Goal: Task Accomplishment & Management: Manage account settings

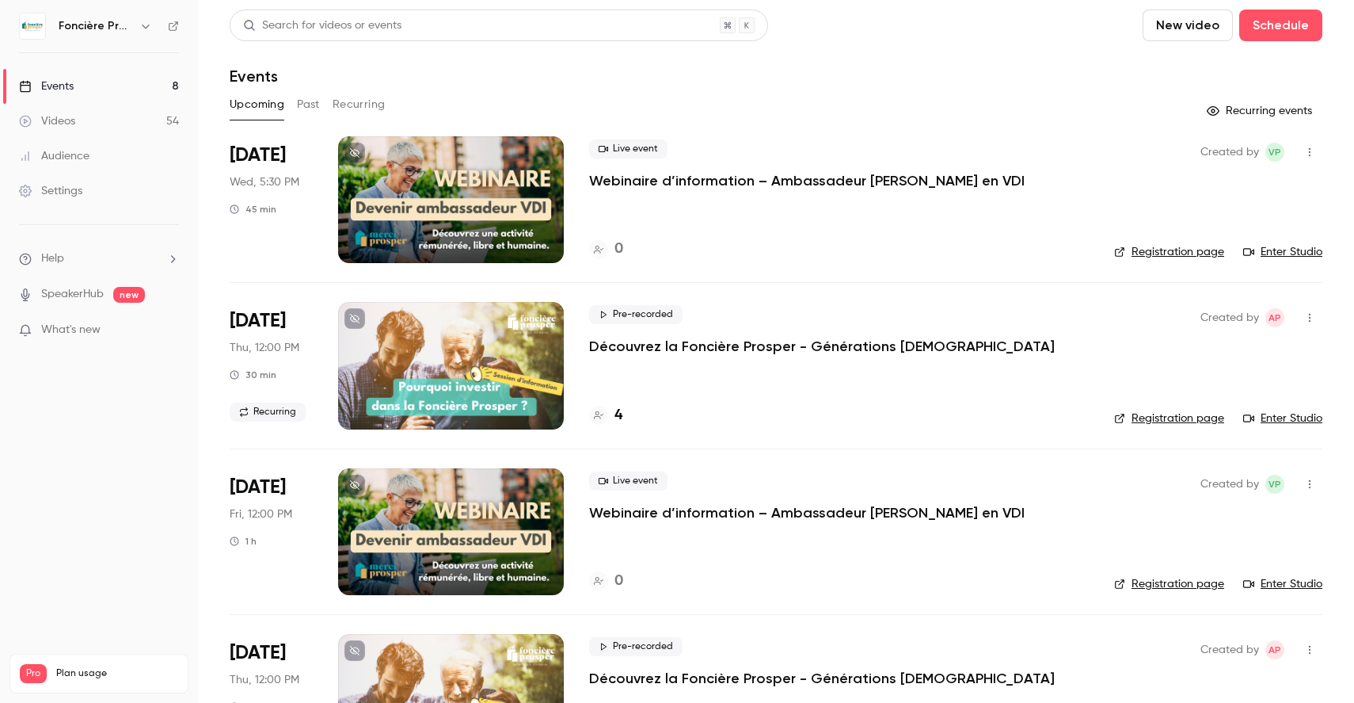
click at [312, 106] on button "Past" at bounding box center [308, 104] width 23 height 25
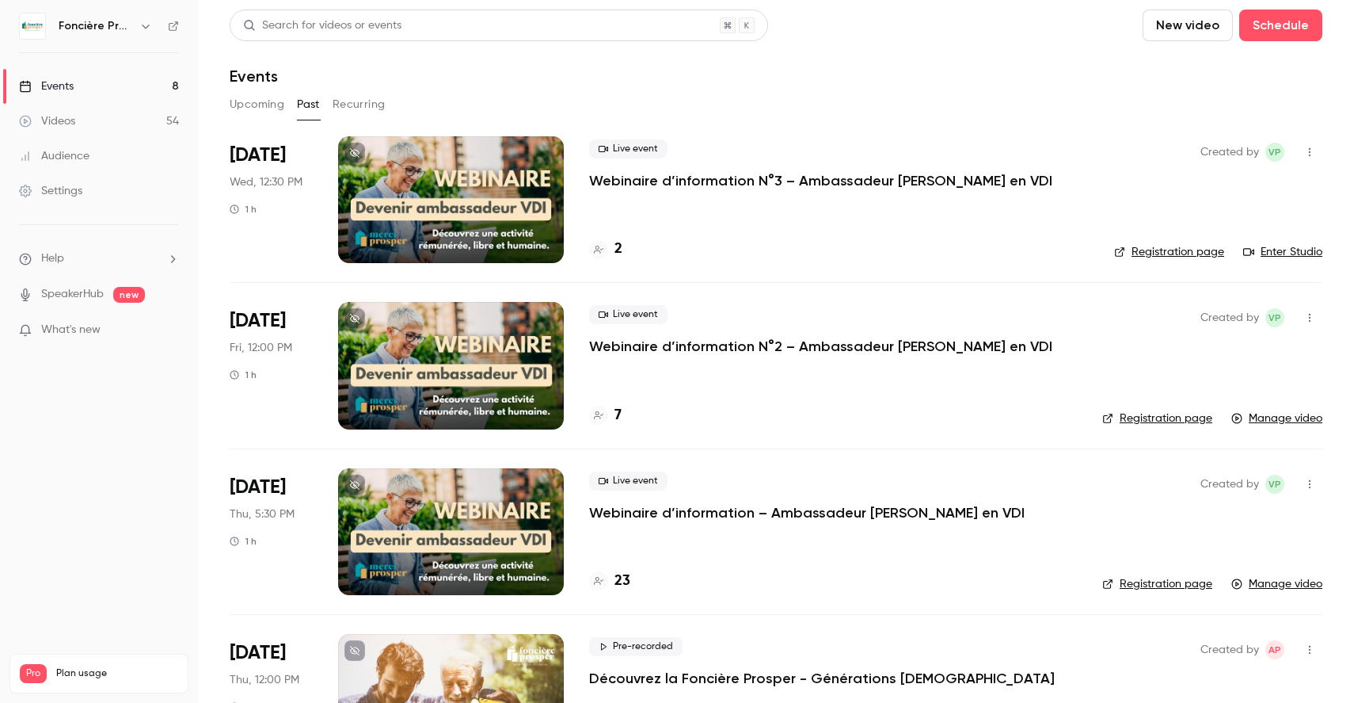
click at [834, 223] on div "Live event Webinaire d’information N°3 – Ambassadeur Merci Prosper en VDI 2" at bounding box center [839, 199] width 500 height 127
click at [615, 248] on h4 "2" at bounding box center [619, 248] width 8 height 21
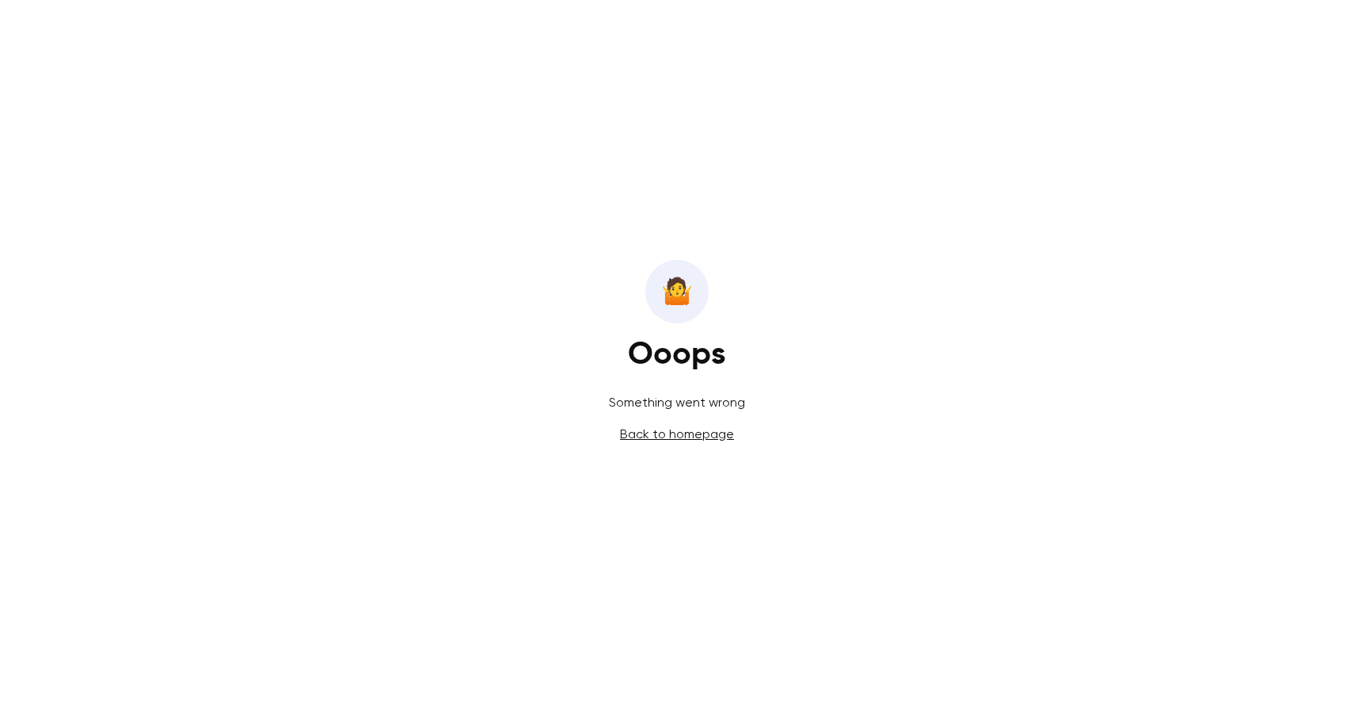
click at [690, 433] on link "Back to homepage" at bounding box center [677, 433] width 114 height 15
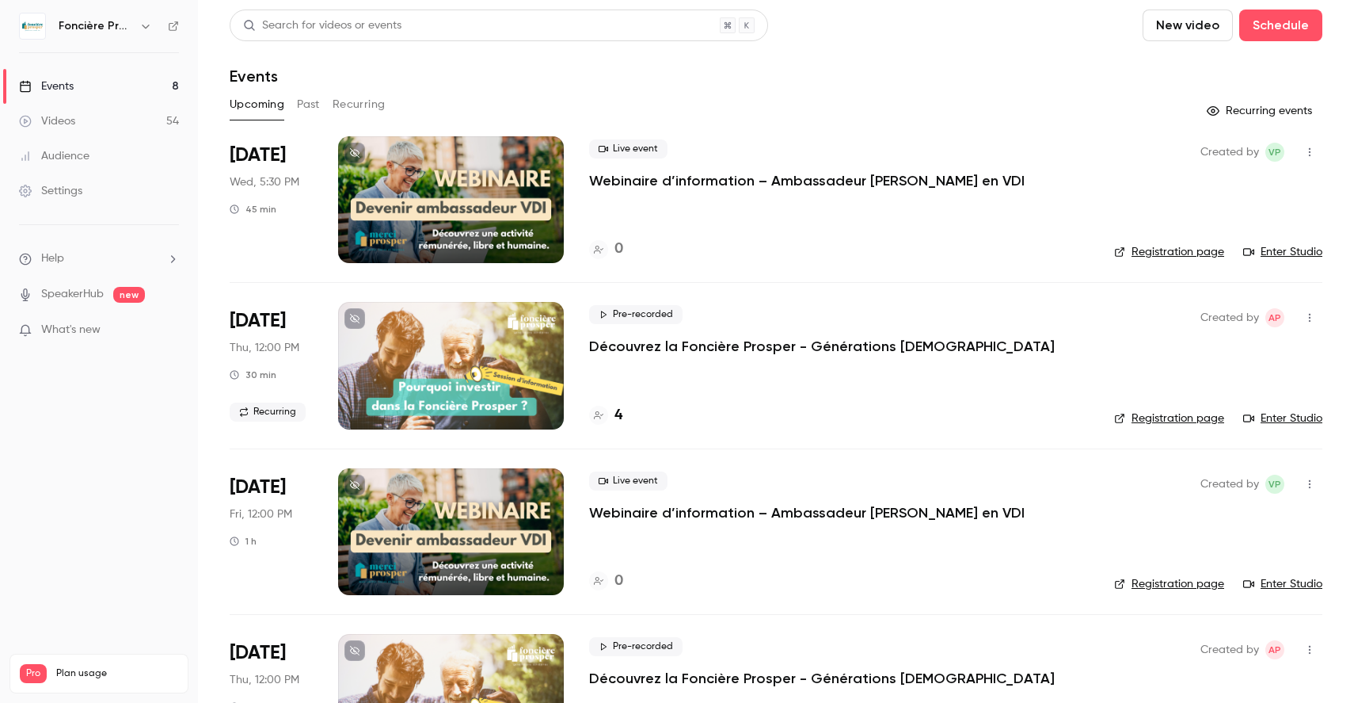
click at [307, 102] on button "Past" at bounding box center [308, 104] width 23 height 25
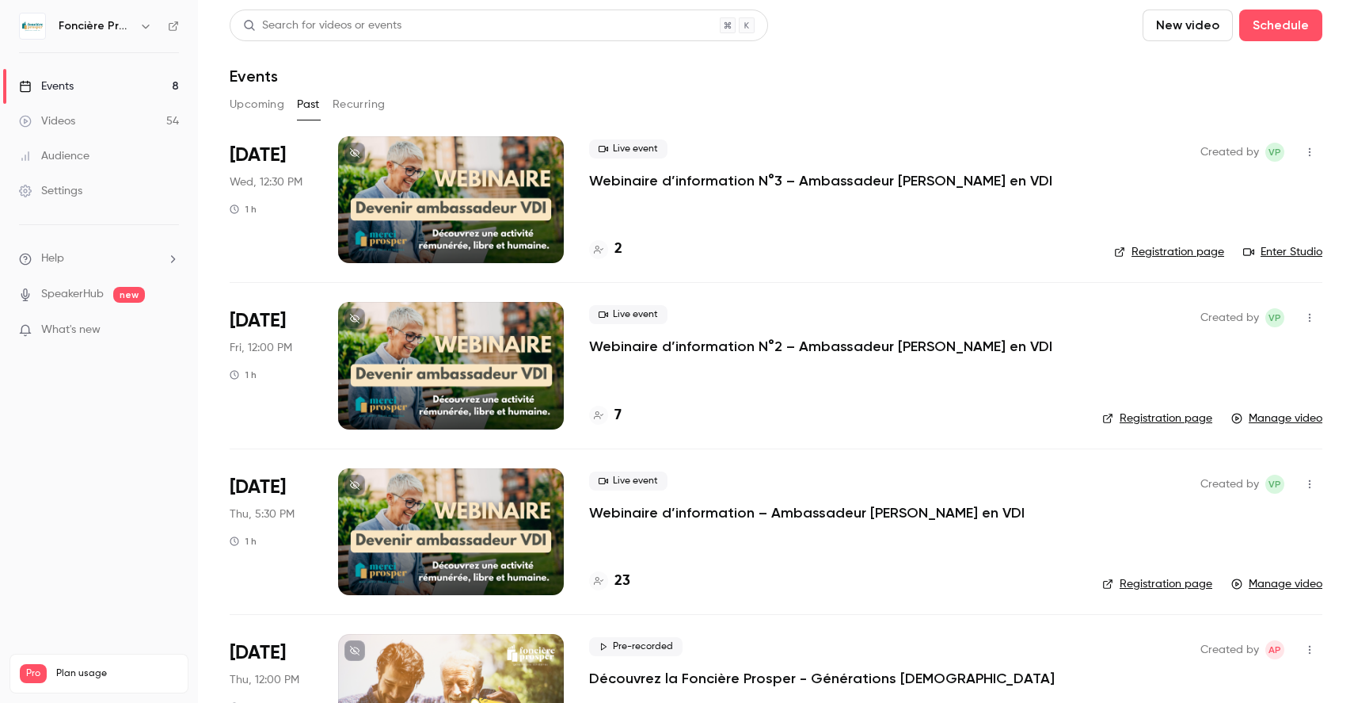
click at [886, 181] on p "Webinaire d’information N°3 – Ambassadeur [PERSON_NAME] en VDI" at bounding box center [820, 180] width 463 height 19
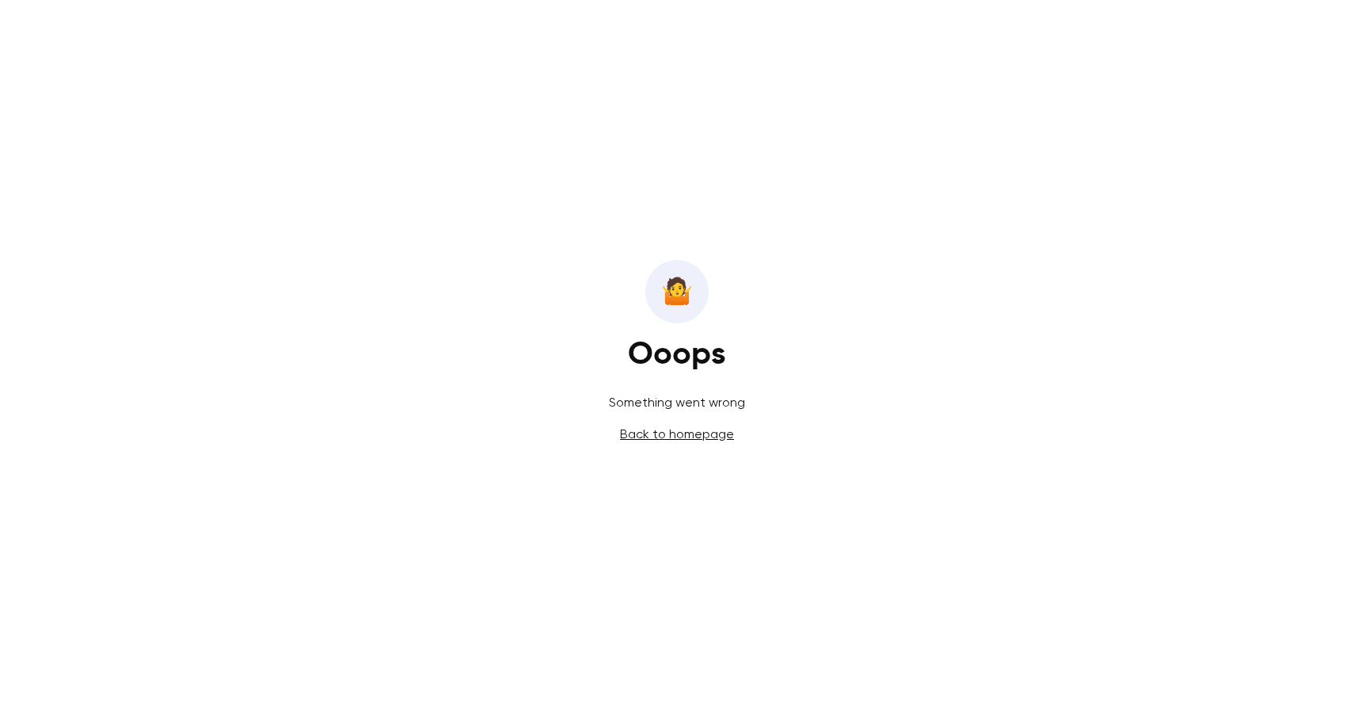
click at [687, 433] on link "Back to homepage" at bounding box center [677, 433] width 114 height 15
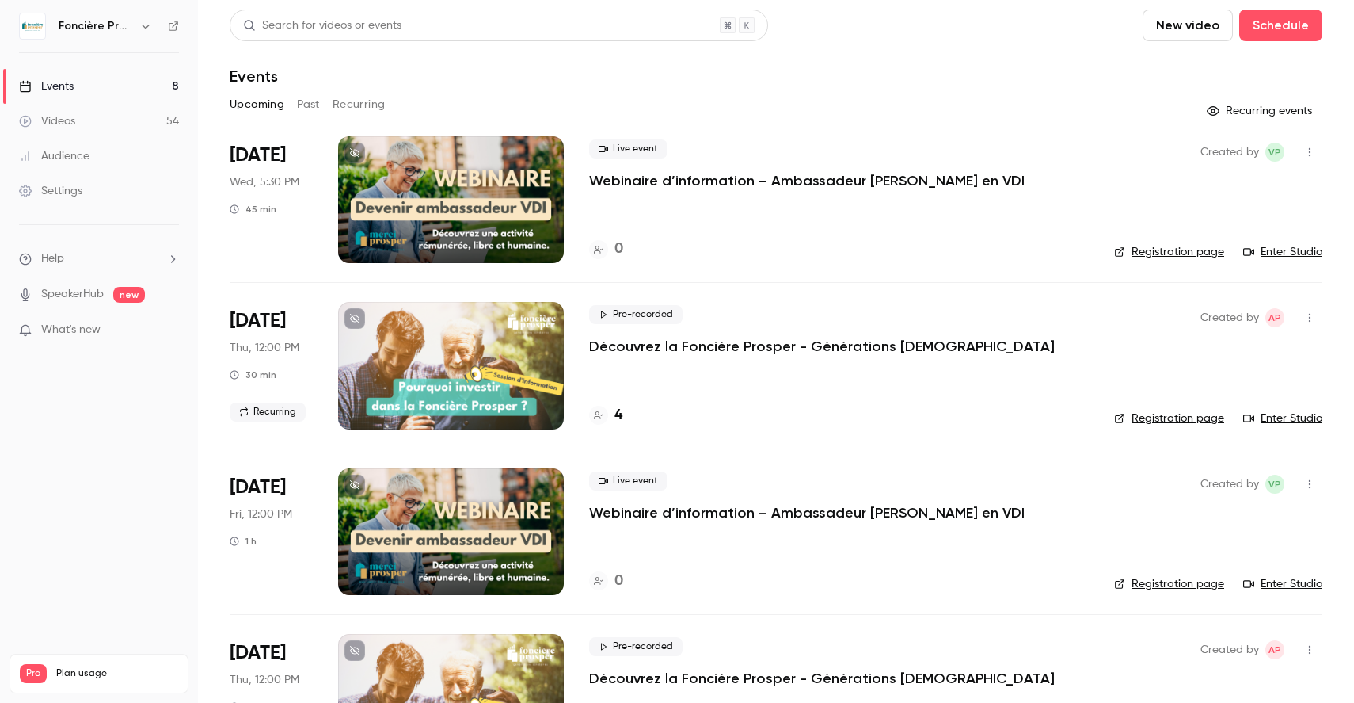
click at [301, 103] on button "Past" at bounding box center [308, 104] width 23 height 25
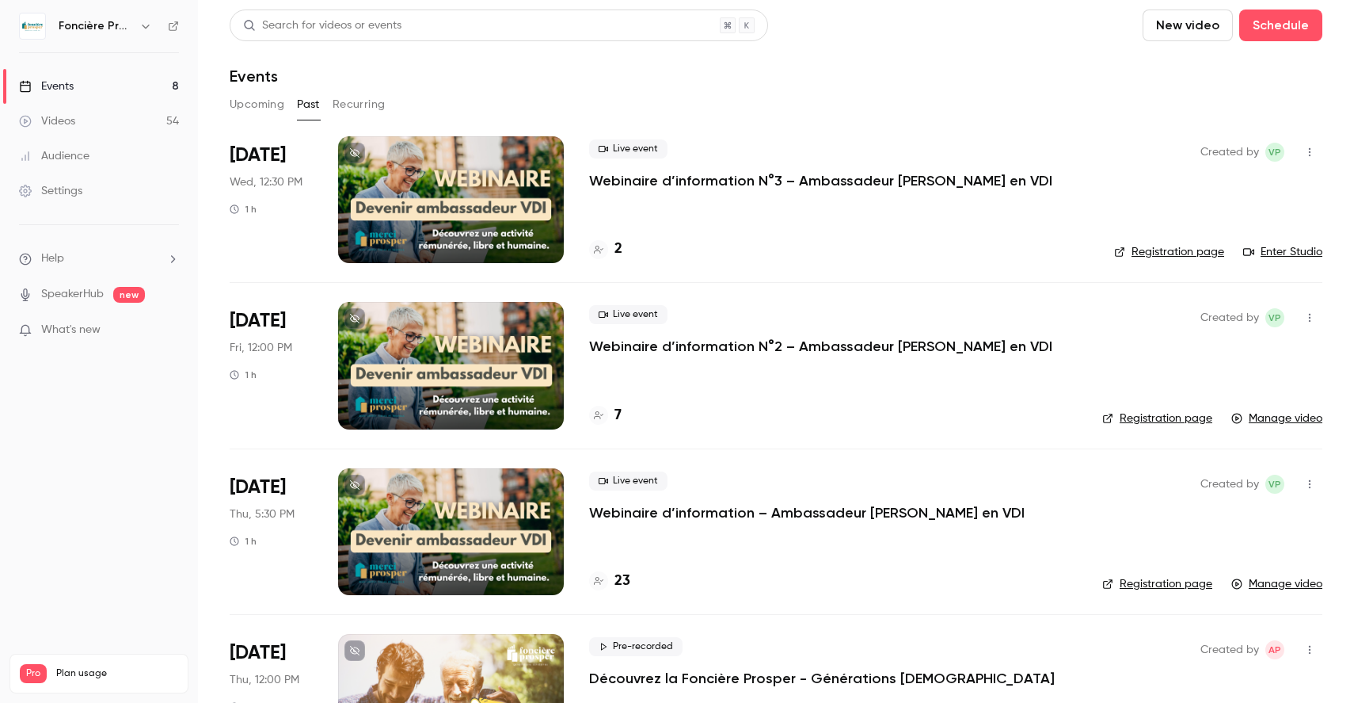
click at [616, 249] on h4 "2" at bounding box center [619, 248] width 8 height 21
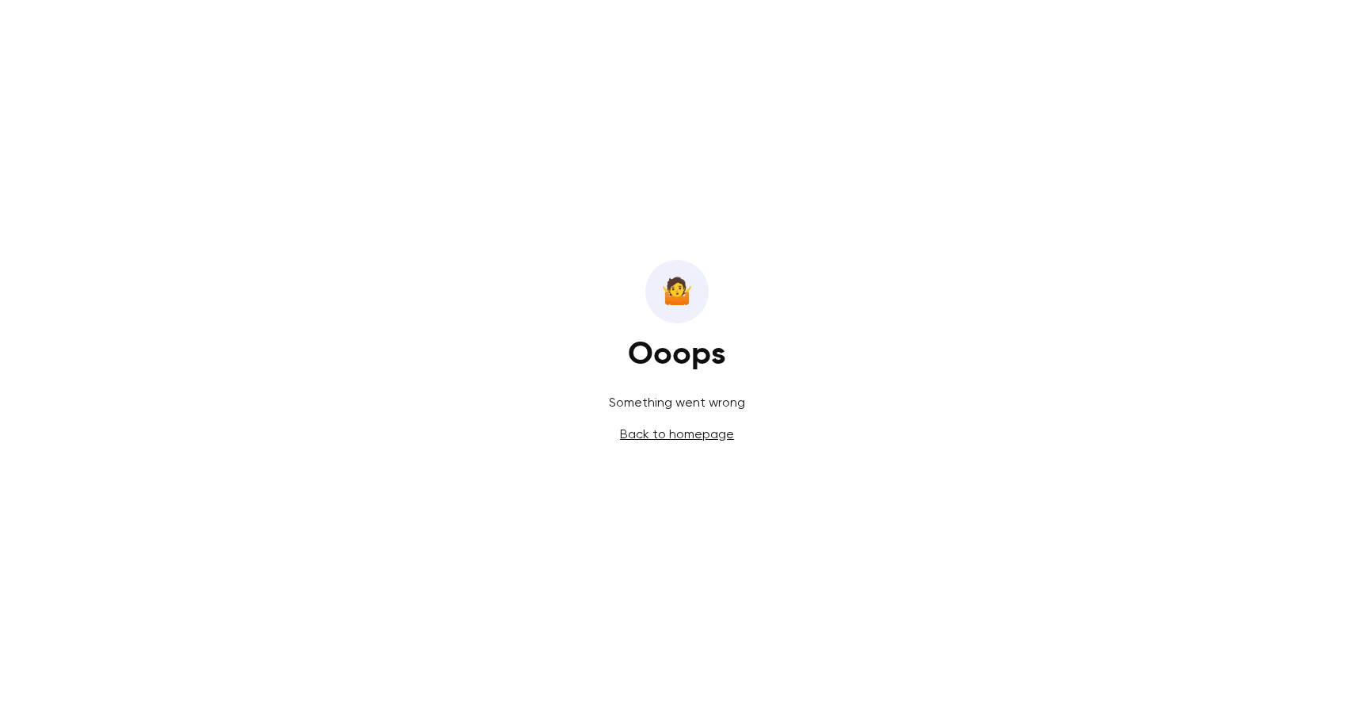
click at [699, 433] on link "Back to homepage" at bounding box center [677, 433] width 114 height 15
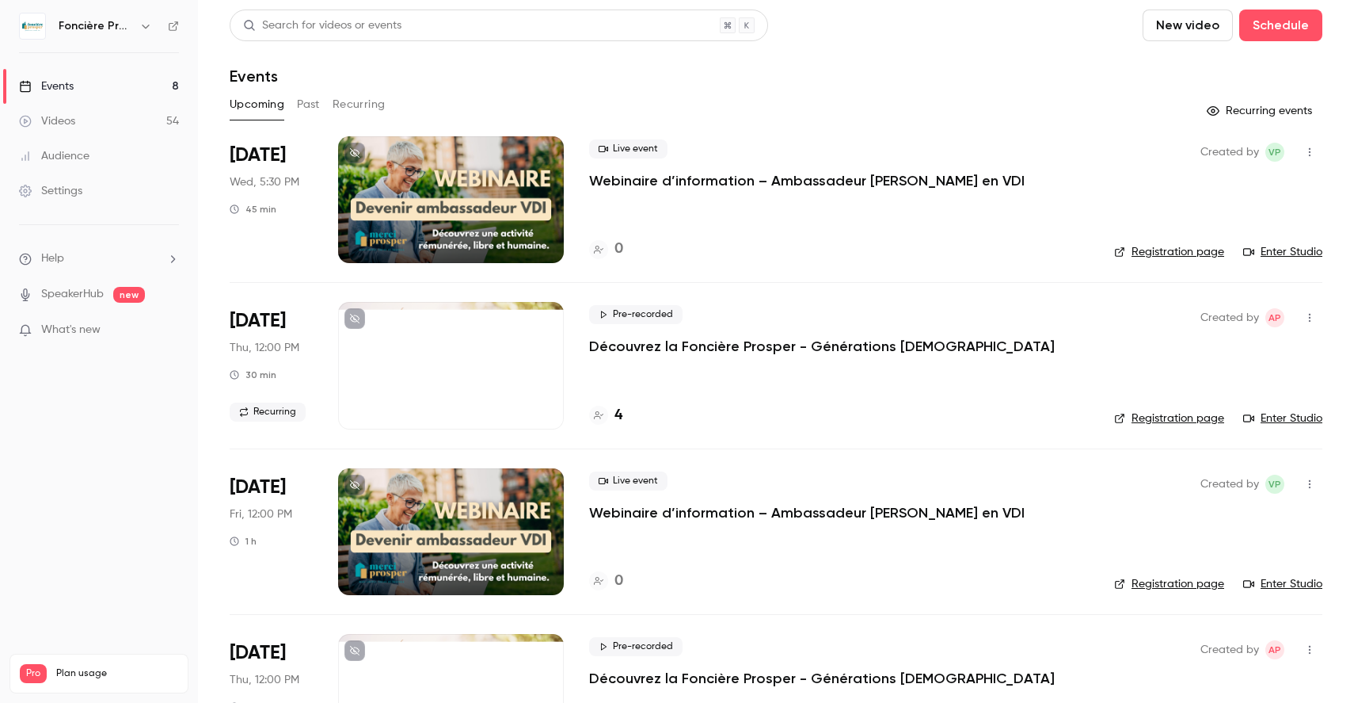
scroll to position [2, 0]
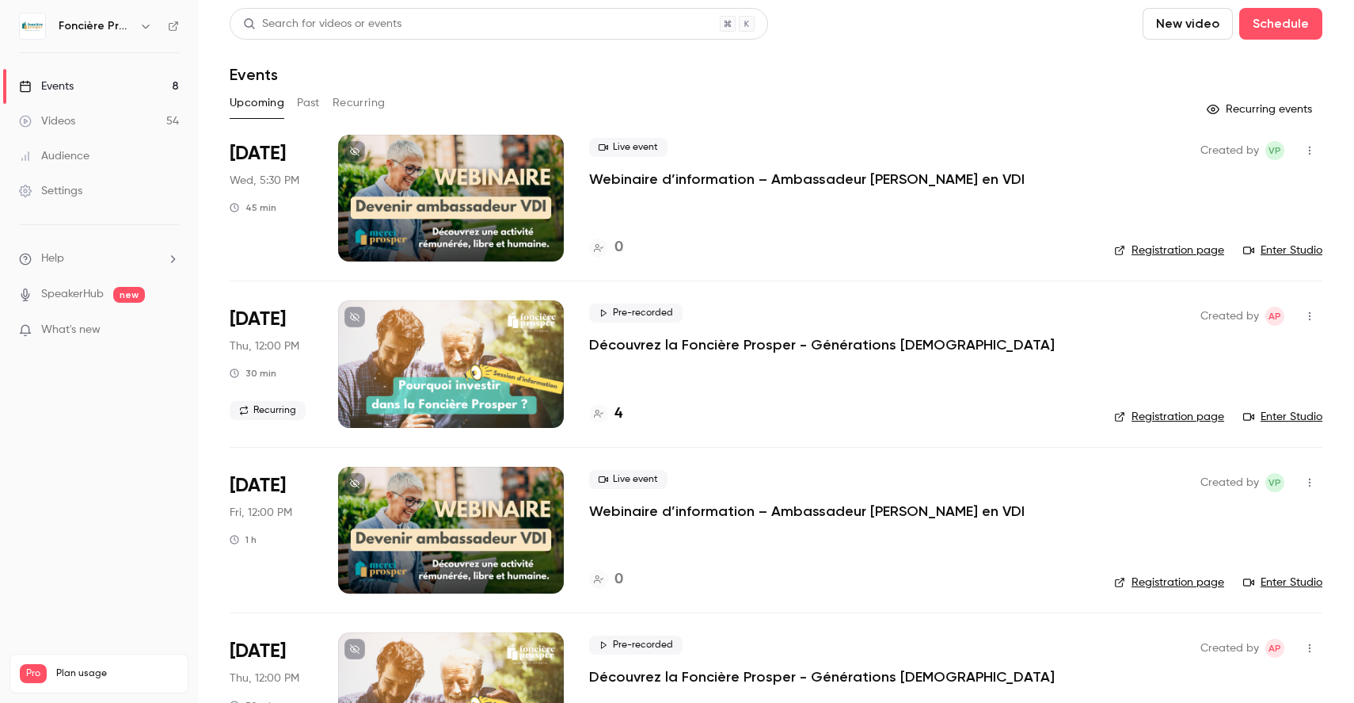
click at [307, 97] on button "Past" at bounding box center [308, 102] width 23 height 25
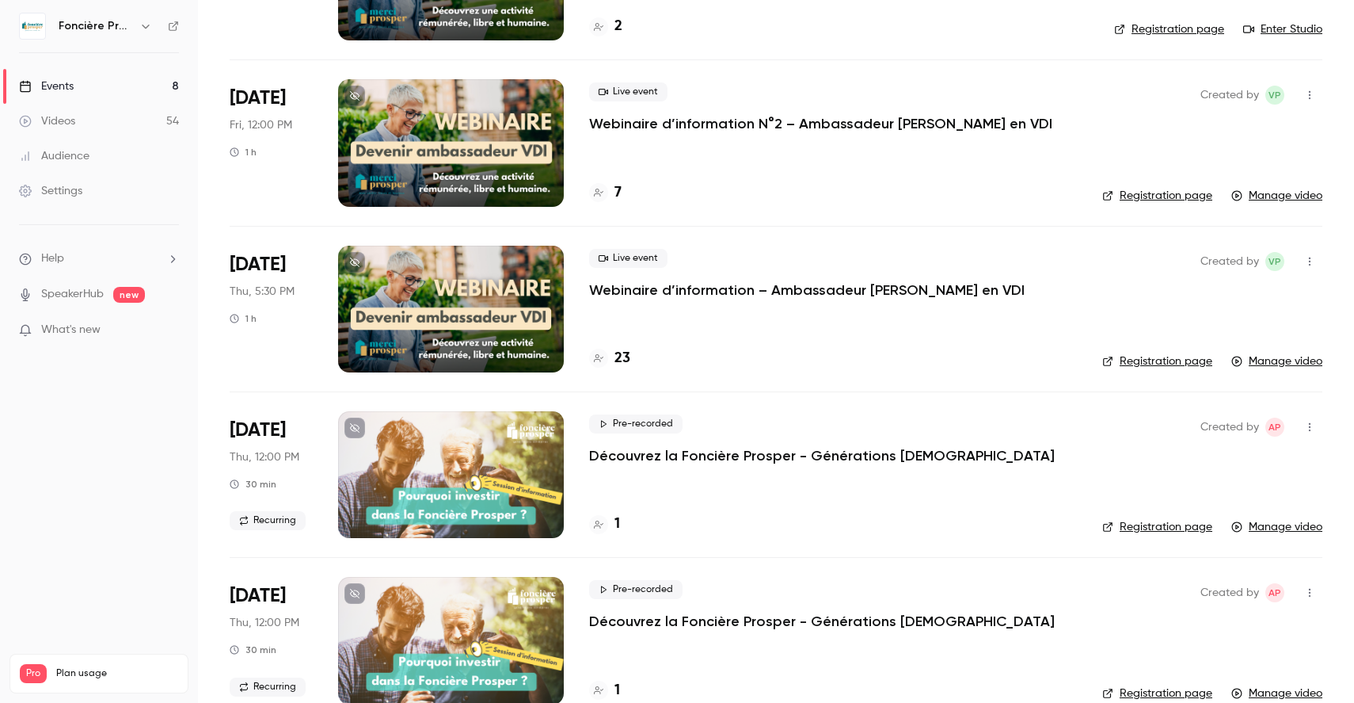
scroll to position [223, 0]
click at [648, 291] on p "Webinaire d’information – Ambassadeur [PERSON_NAME] en VDI" at bounding box center [807, 289] width 436 height 19
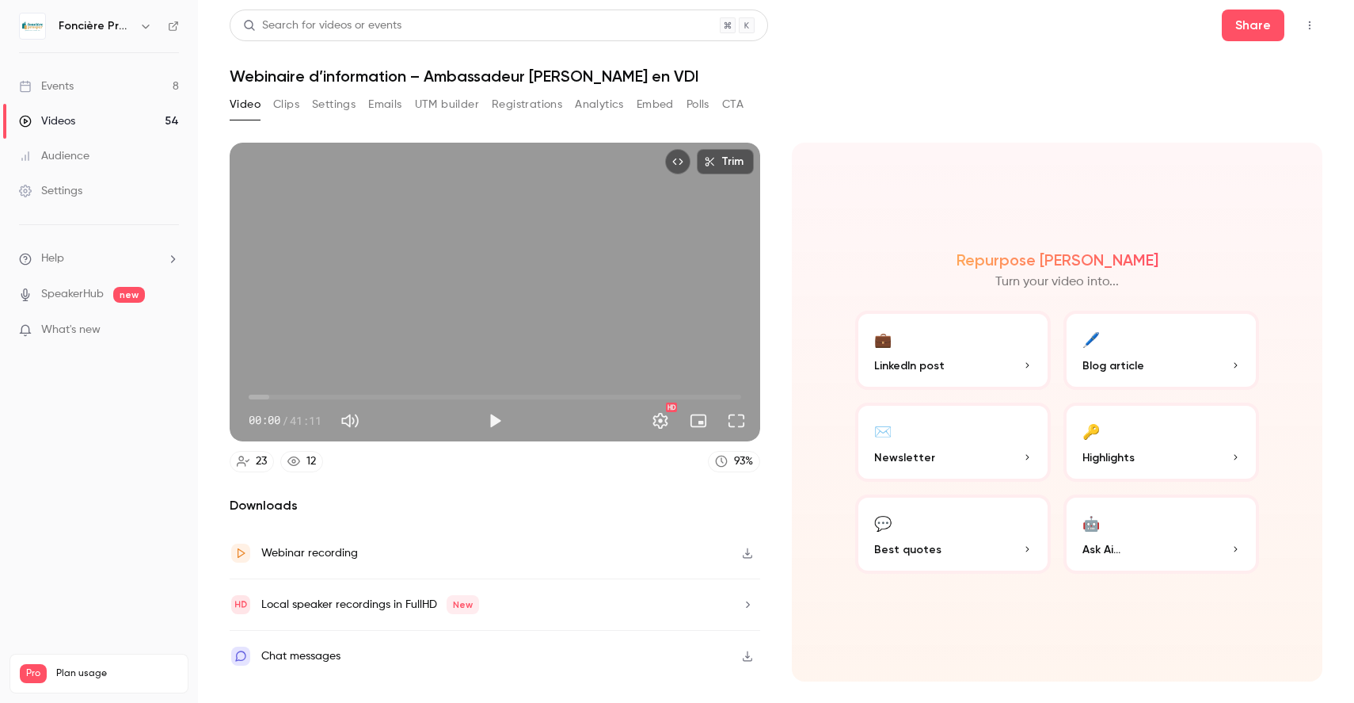
click at [632, 551] on div "Webinar recording" at bounding box center [495, 552] width 531 height 51
click at [653, 104] on button "Embed" at bounding box center [655, 104] width 37 height 25
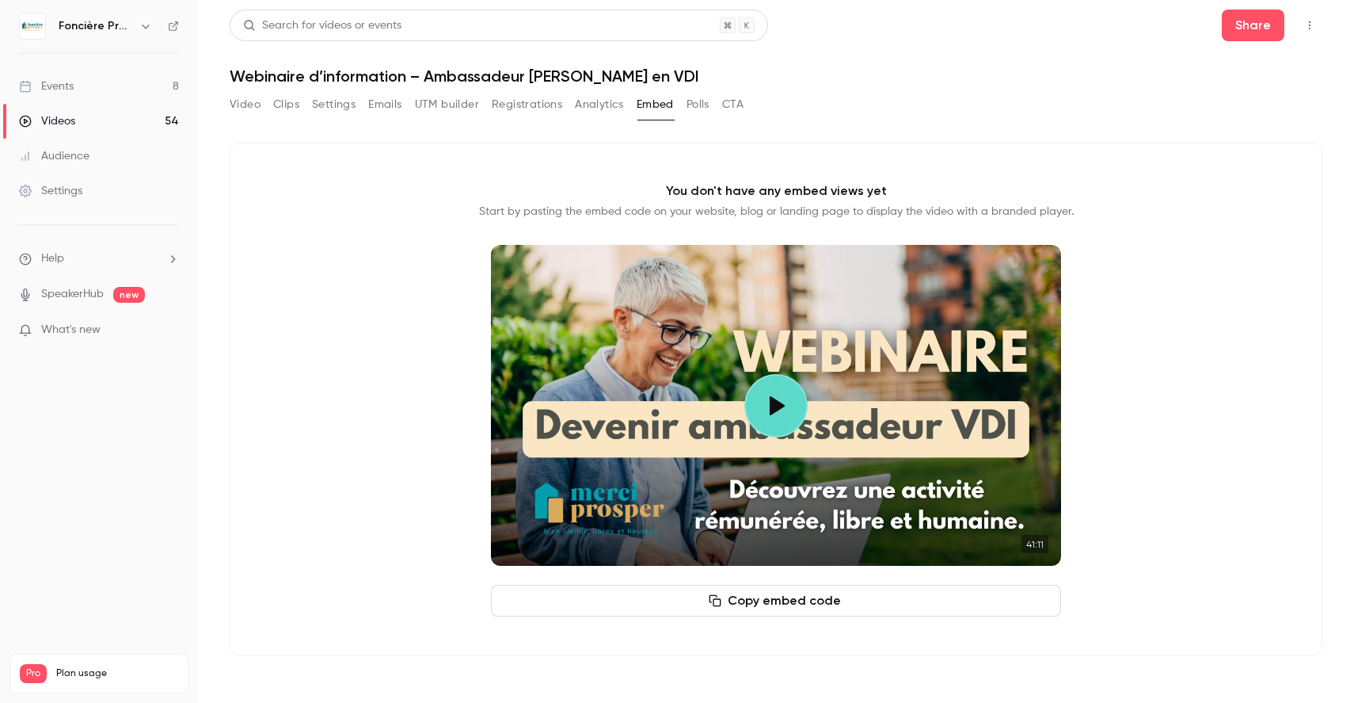
click at [703, 102] on button "Polls" at bounding box center [698, 104] width 23 height 25
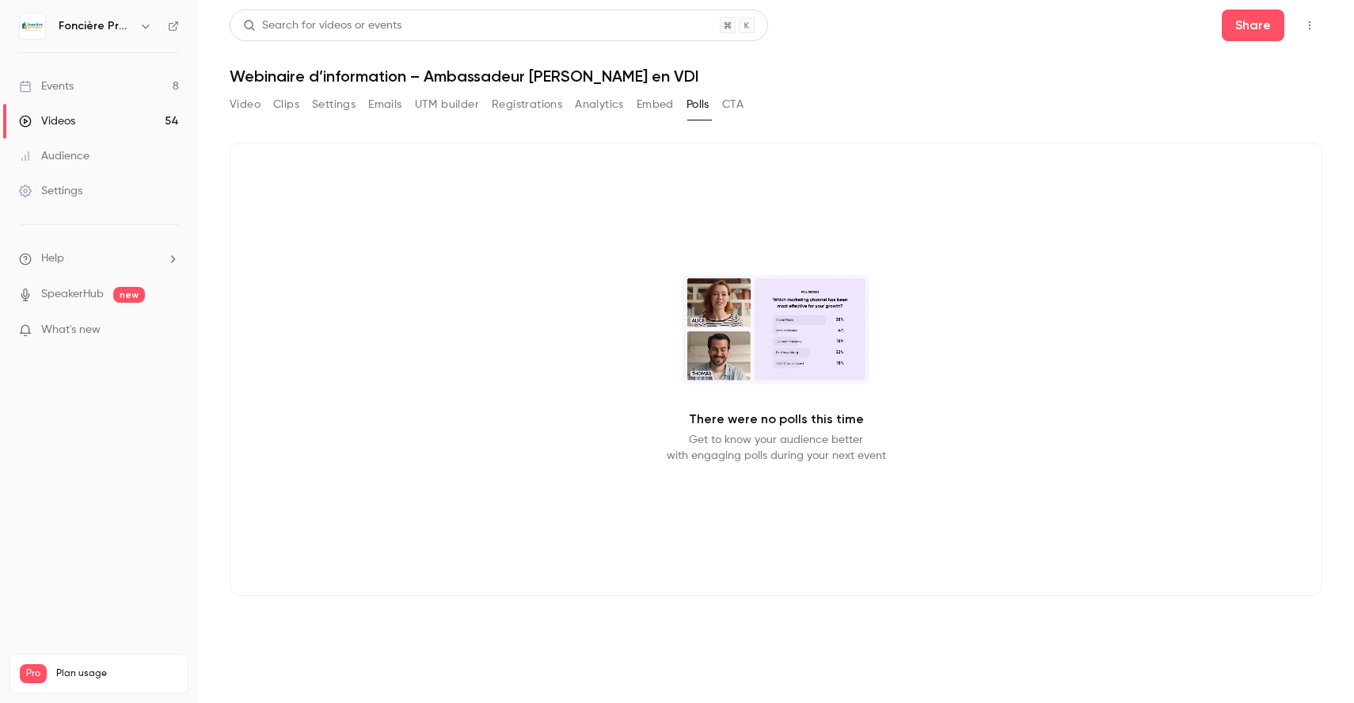
click at [737, 105] on button "CTA" at bounding box center [732, 104] width 21 height 25
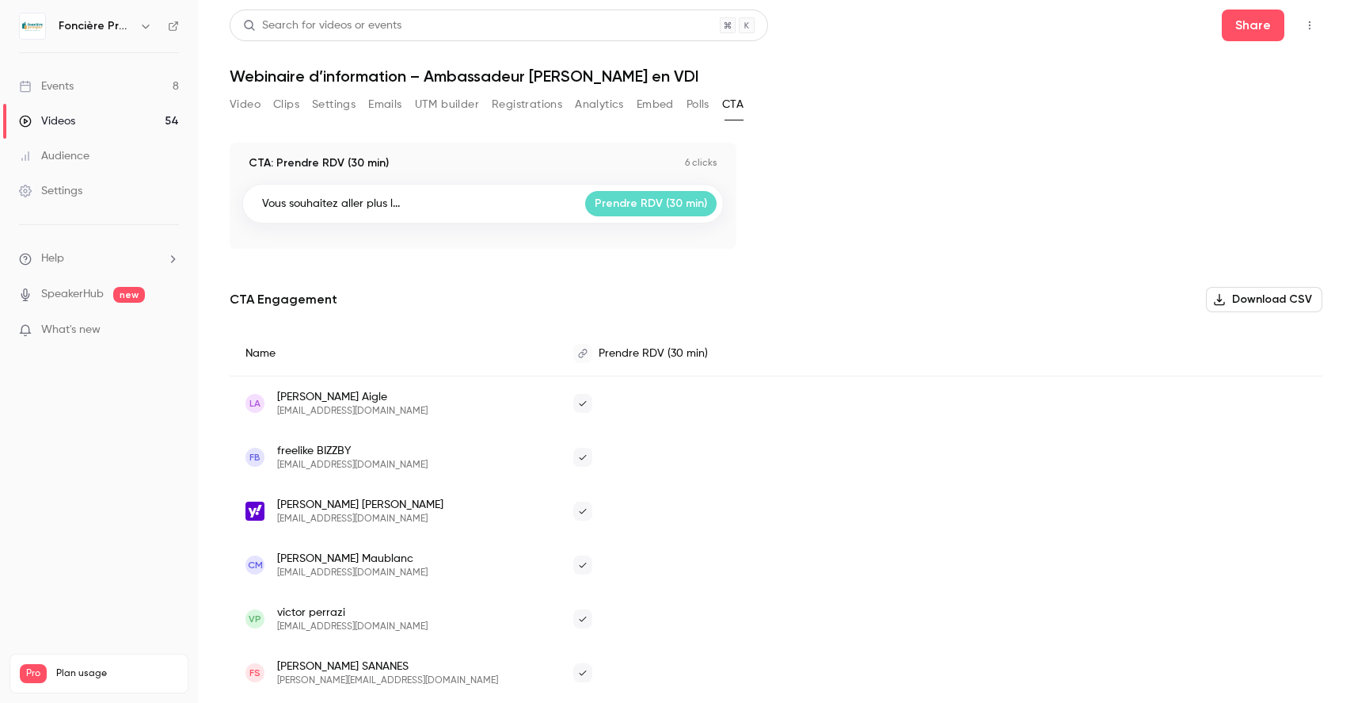
click at [701, 106] on button "Polls" at bounding box center [698, 104] width 23 height 25
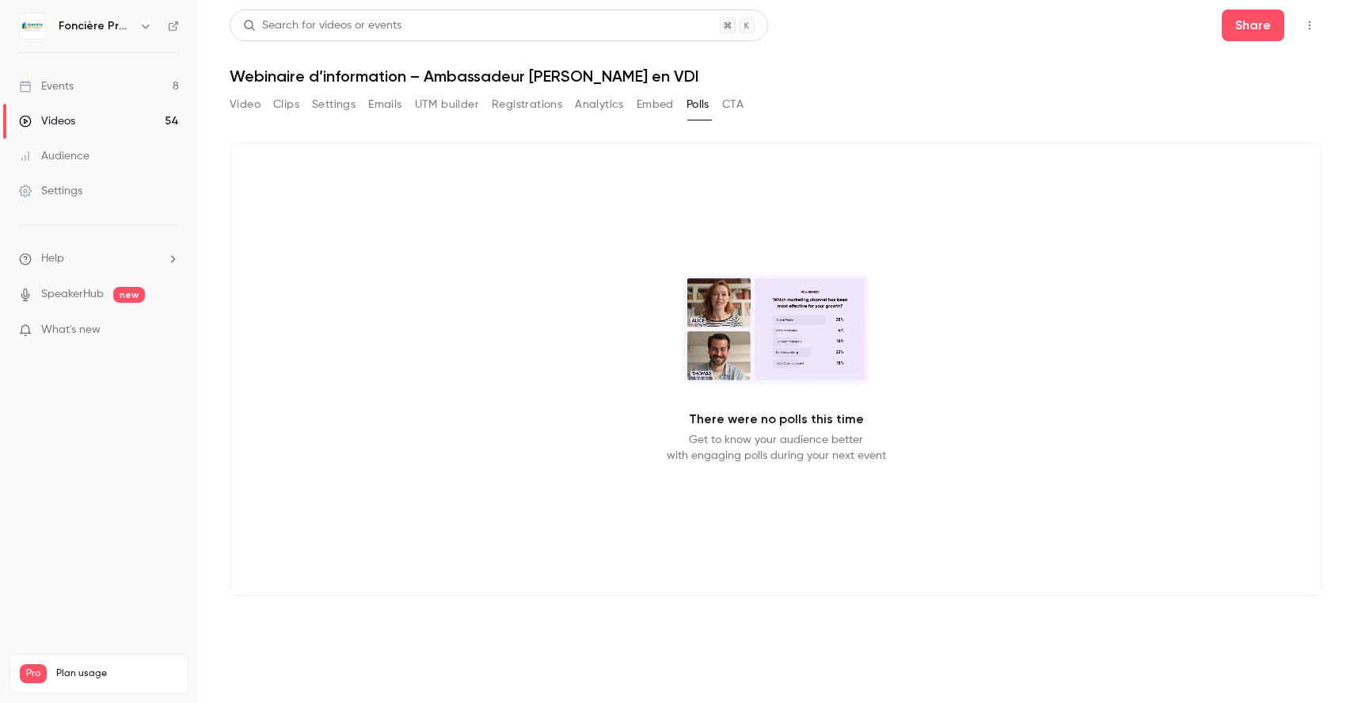
click at [649, 113] on button "Embed" at bounding box center [655, 104] width 37 height 25
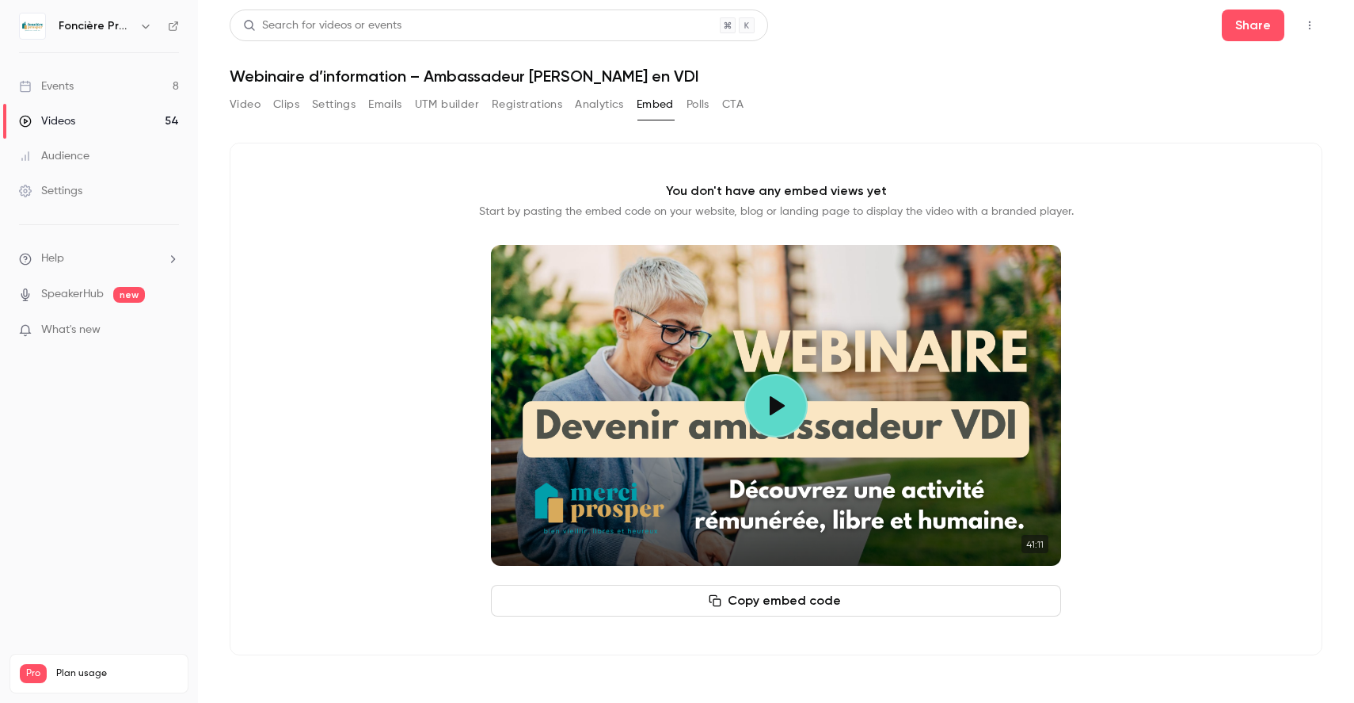
click at [291, 106] on button "Clips" at bounding box center [286, 104] width 26 height 25
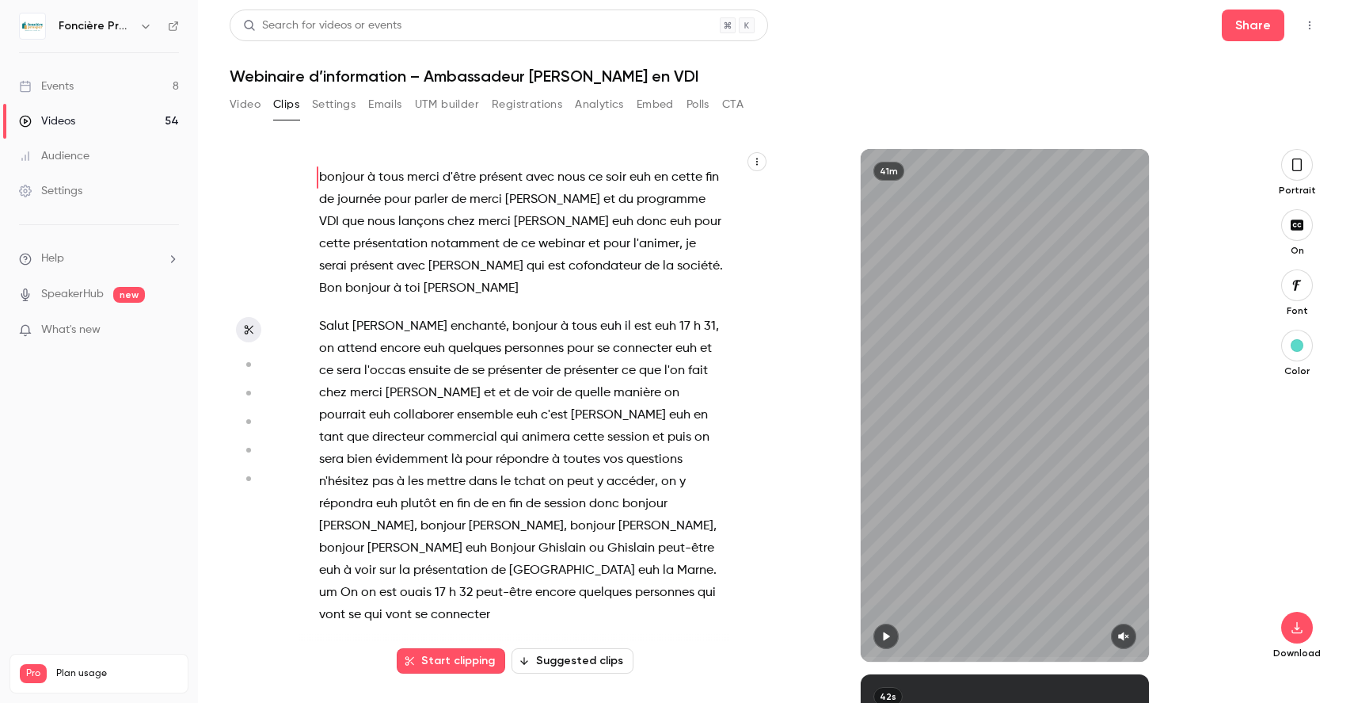
click at [253, 102] on button "Video" at bounding box center [245, 104] width 31 height 25
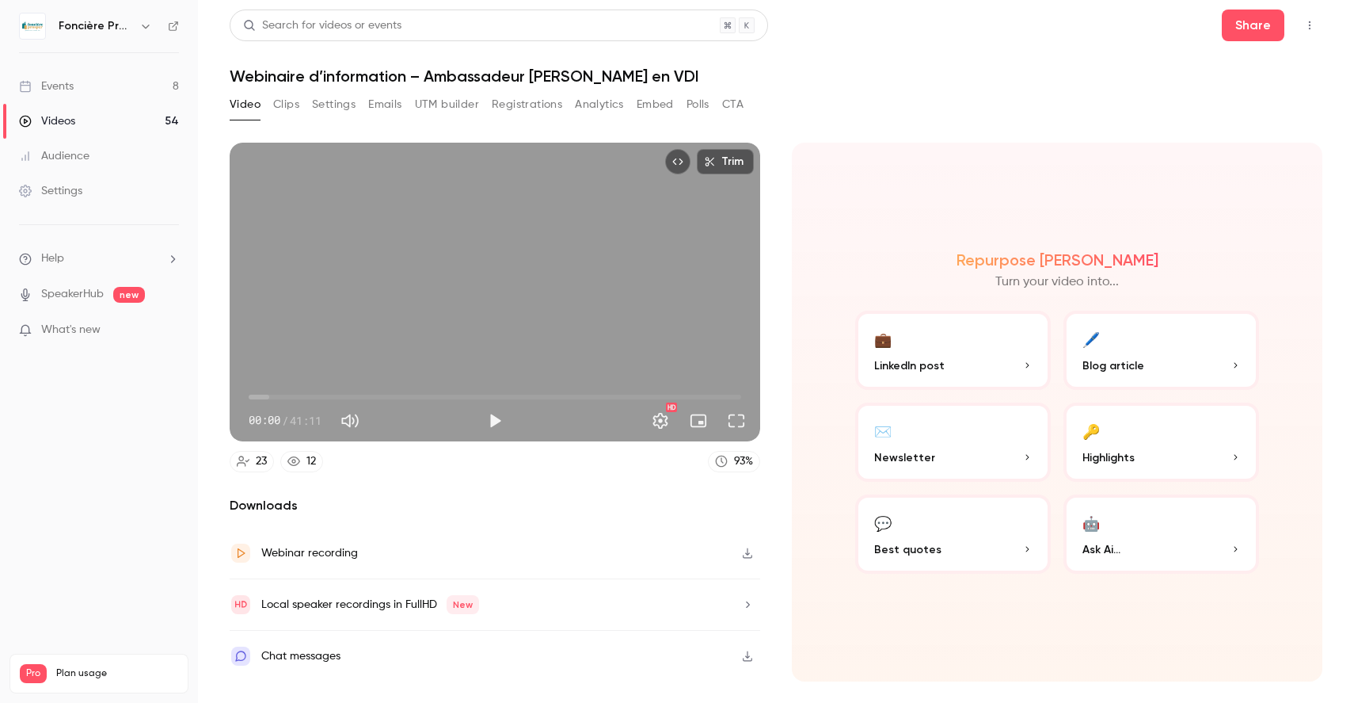
click at [678, 164] on icon "Embed video" at bounding box center [677, 161] width 11 height 11
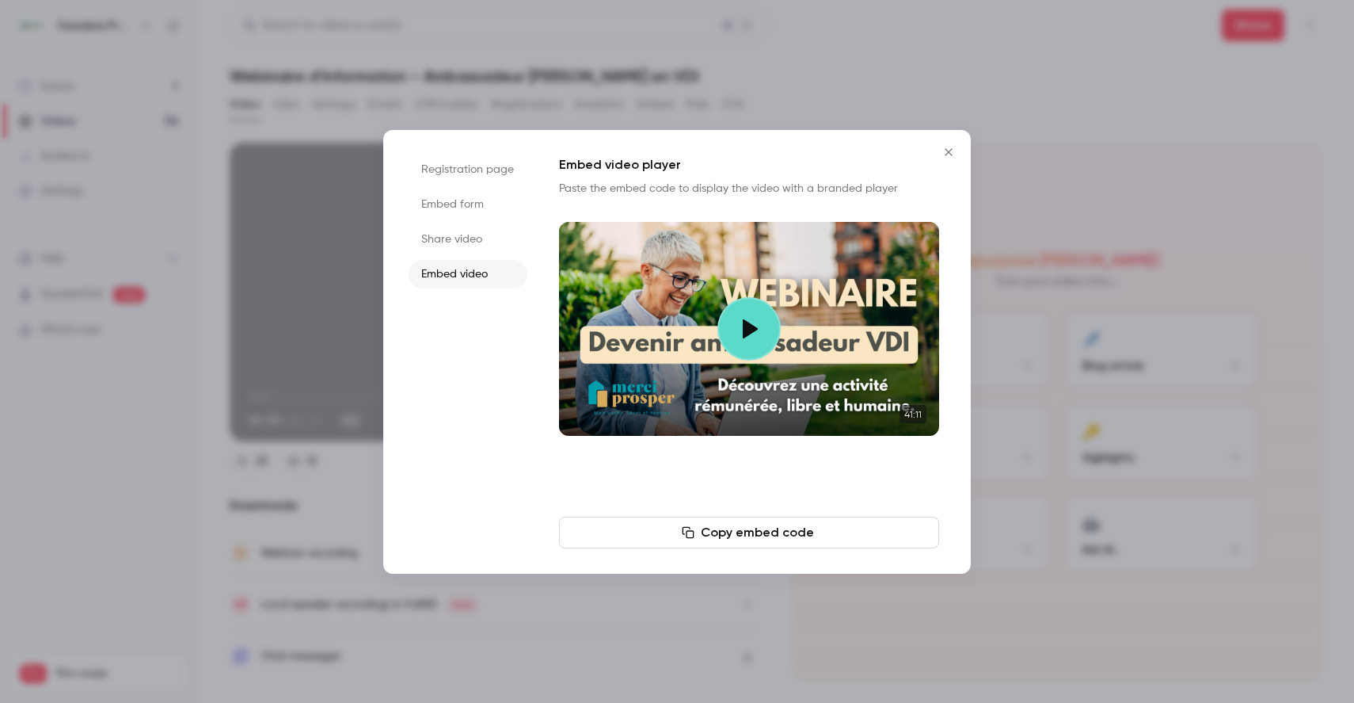
click at [785, 536] on button "Copy embed code" at bounding box center [749, 532] width 380 height 32
click at [456, 238] on li "Share video" at bounding box center [468, 239] width 119 height 29
click at [472, 205] on li "Embed form" at bounding box center [468, 204] width 119 height 29
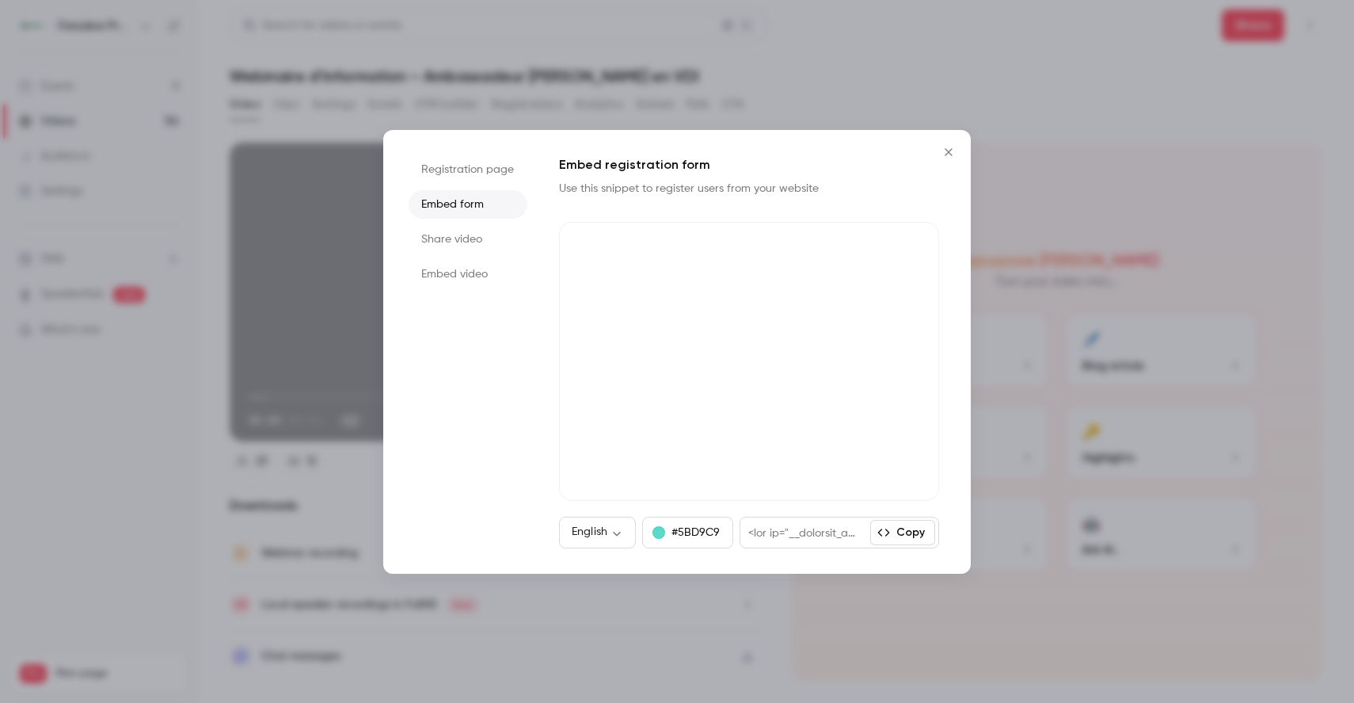
click at [462, 274] on li "Embed video" at bounding box center [468, 274] width 119 height 29
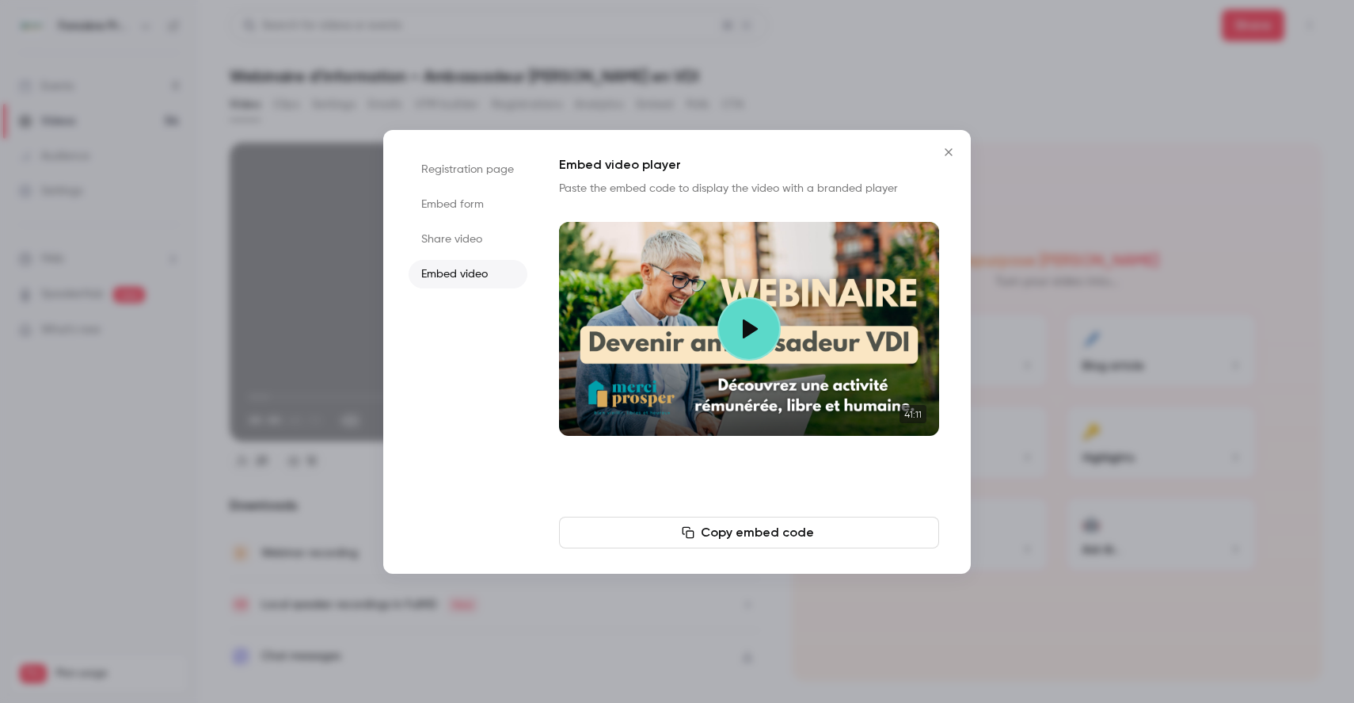
click at [464, 235] on li "Share video" at bounding box center [468, 239] width 119 height 29
click at [781, 536] on button "Copy link" at bounding box center [749, 532] width 380 height 32
click at [951, 151] on icon "Close" at bounding box center [948, 152] width 19 height 13
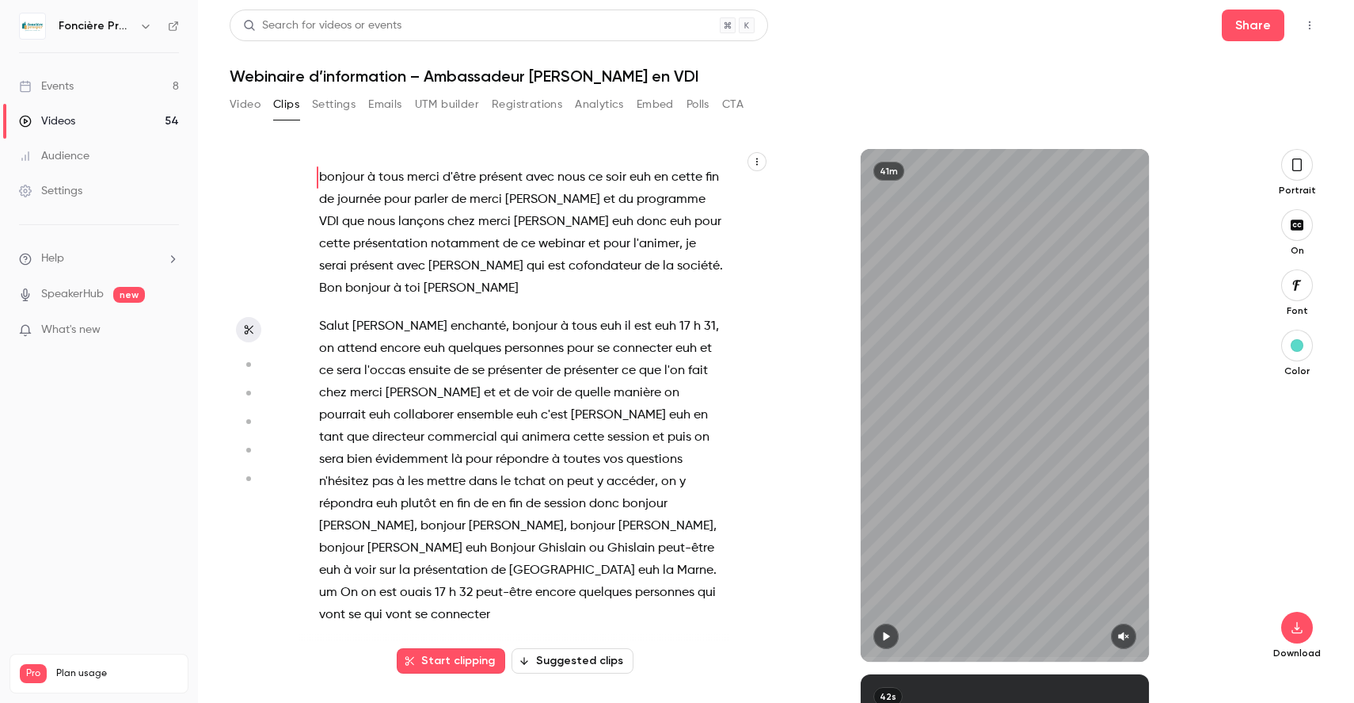
click at [69, 81] on div "Events" at bounding box center [46, 86] width 55 height 16
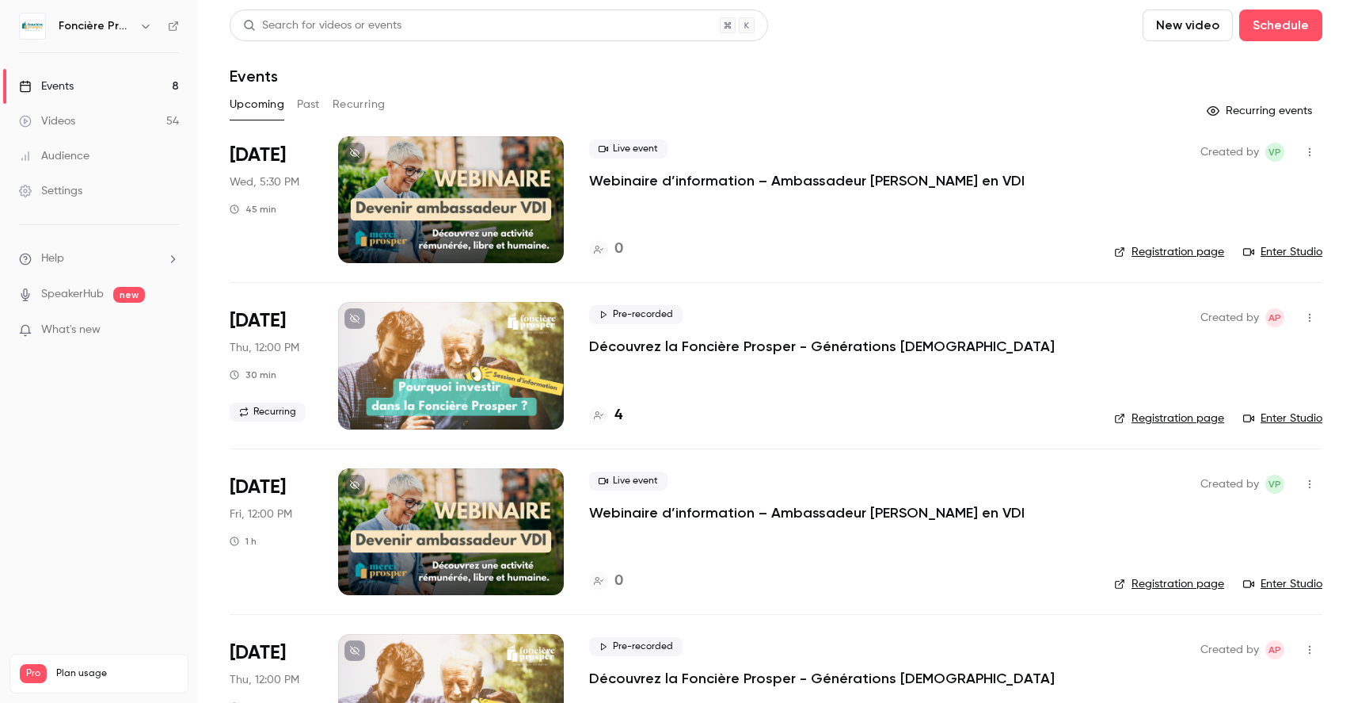
click at [317, 105] on button "Past" at bounding box center [308, 104] width 23 height 25
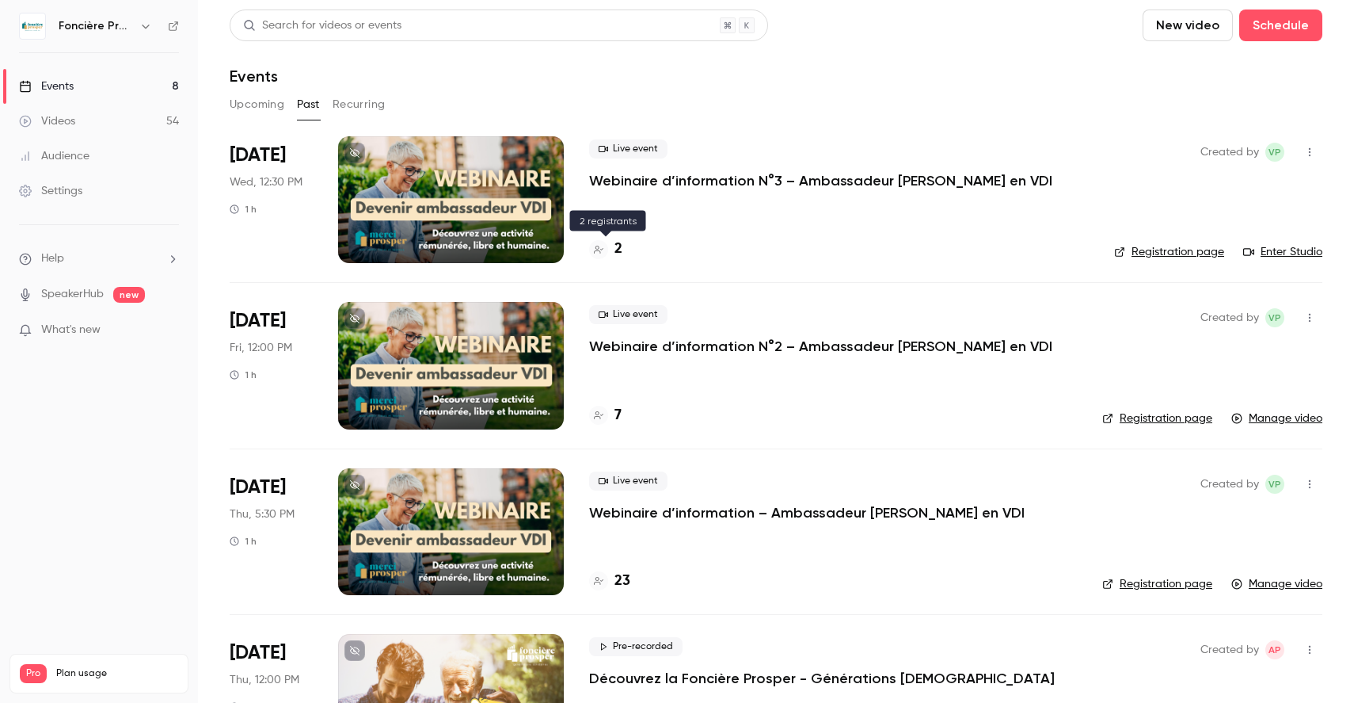
click at [599, 248] on icon at bounding box center [599, 250] width 10 height 8
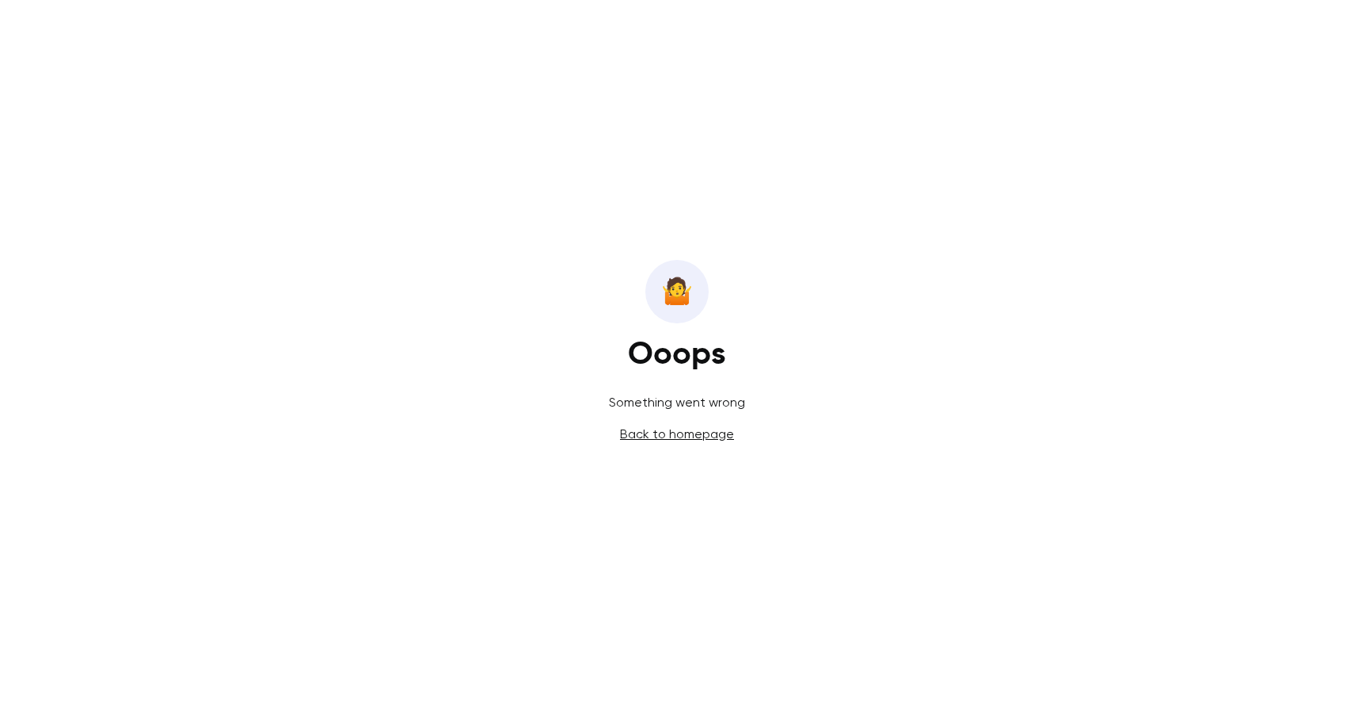
click at [669, 435] on link "Back to homepage" at bounding box center [677, 433] width 114 height 15
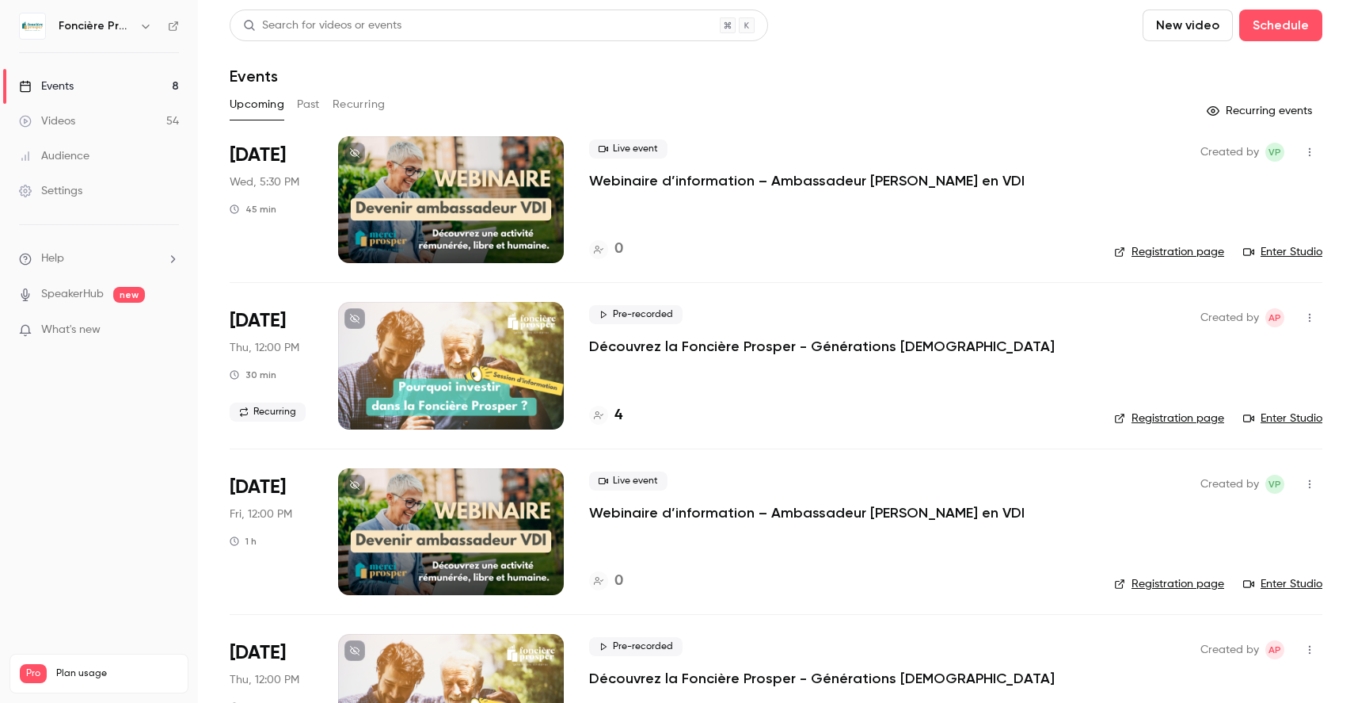
click at [760, 177] on p "Webinaire d’information – Ambassadeur [PERSON_NAME] en VDI" at bounding box center [807, 180] width 436 height 19
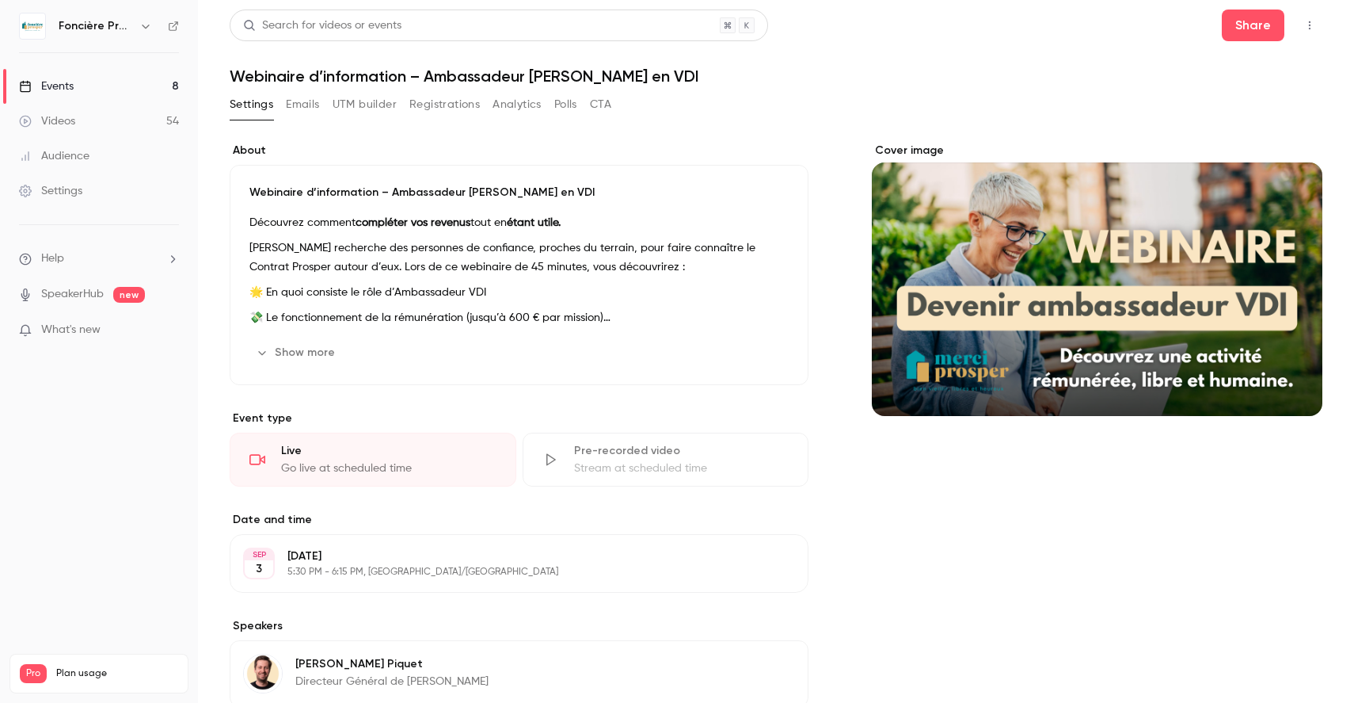
click at [120, 83] on link "Events 8" at bounding box center [99, 86] width 198 height 35
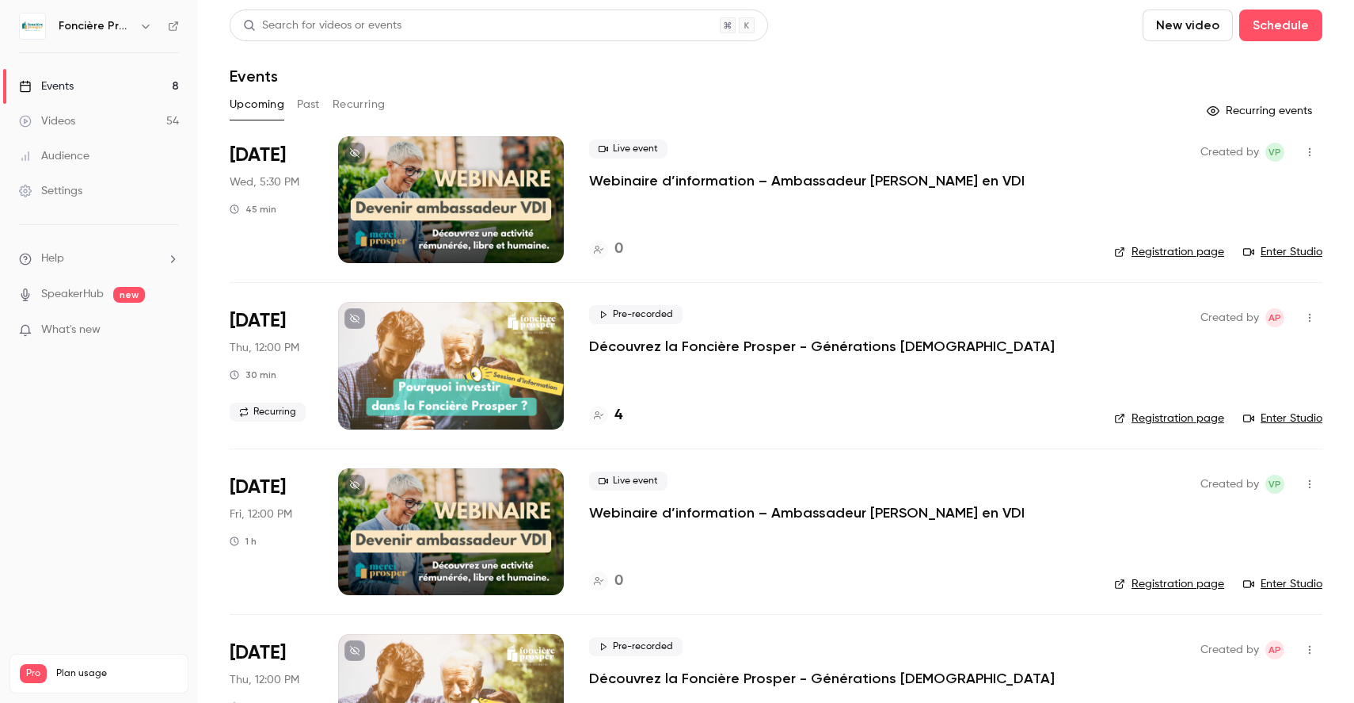
click at [307, 104] on button "Past" at bounding box center [308, 104] width 23 height 25
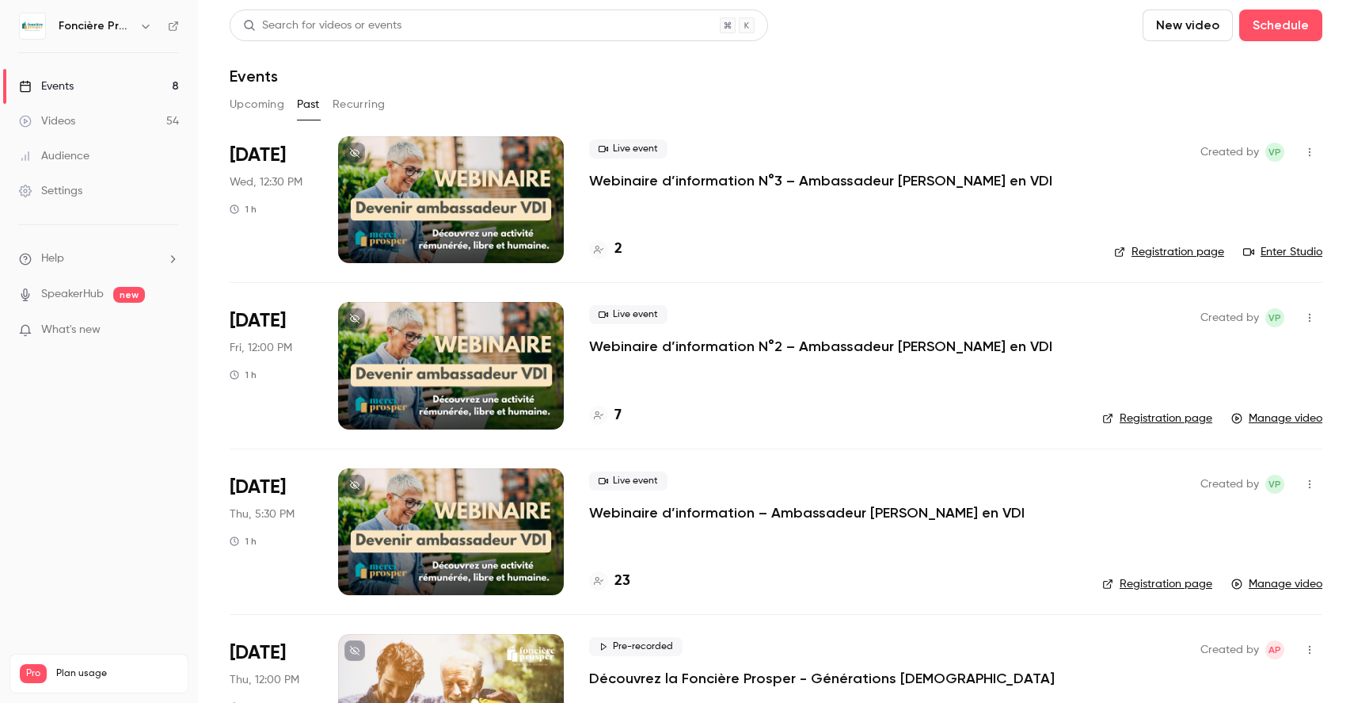
click at [1271, 250] on link "Enter Studio" at bounding box center [1282, 252] width 79 height 16
click at [269, 107] on button "Upcoming" at bounding box center [257, 104] width 55 height 25
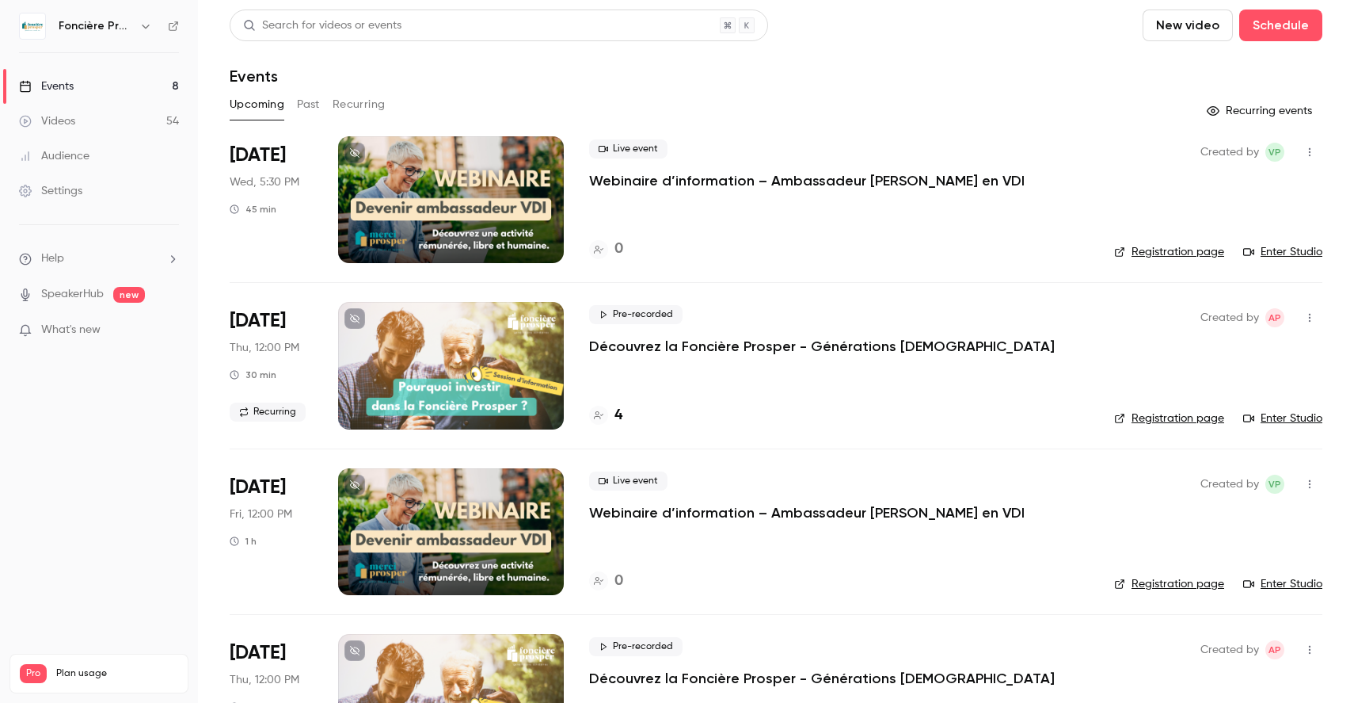
click at [1314, 149] on icon "button" at bounding box center [1310, 152] width 13 height 11
click at [1225, 360] on div "Delete" at bounding box center [1249, 357] width 120 height 16
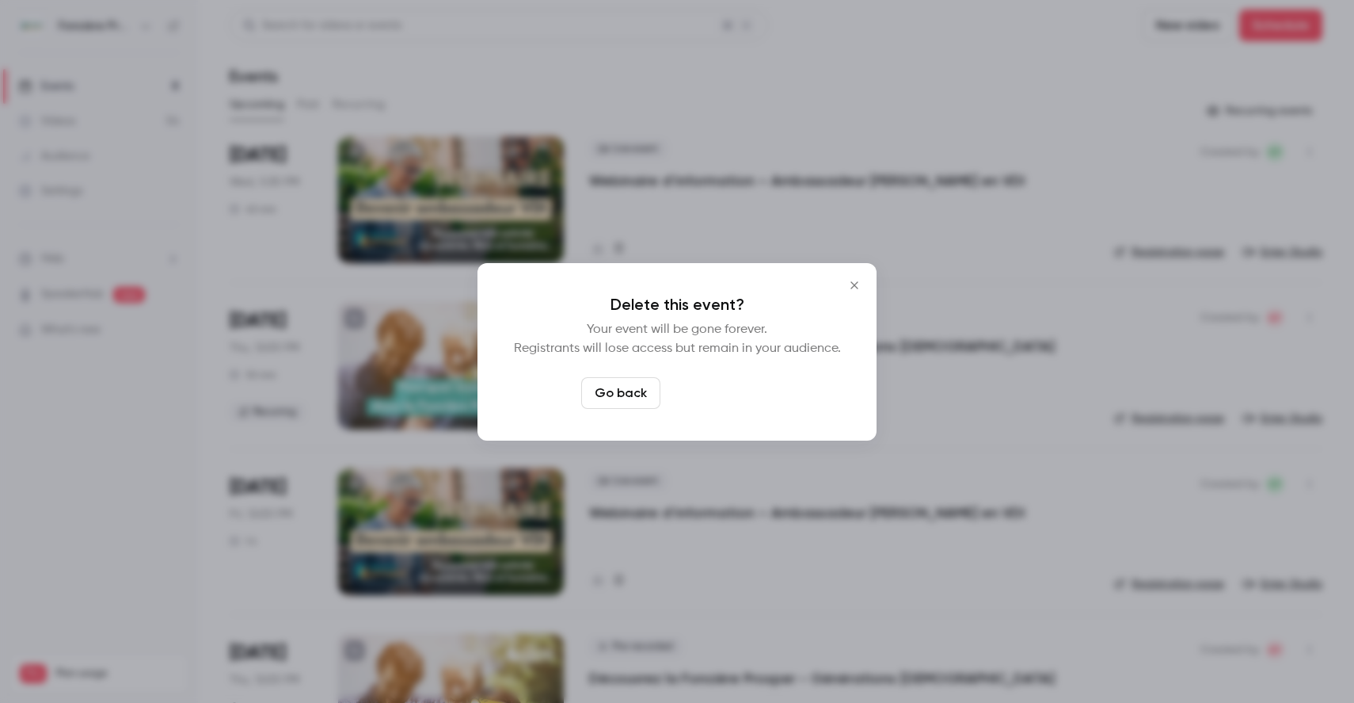
click at [743, 398] on button "Delete event" at bounding box center [720, 393] width 106 height 32
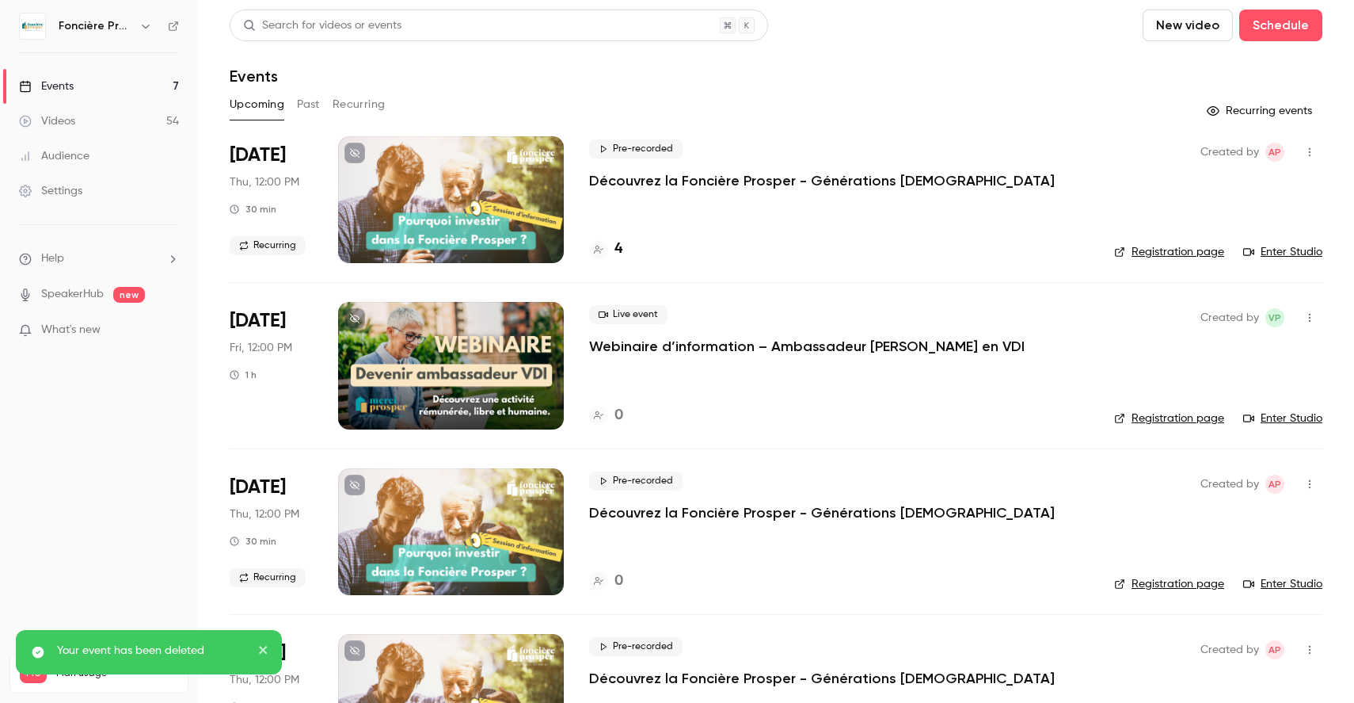
click at [1308, 312] on icon "button" at bounding box center [1310, 317] width 13 height 11
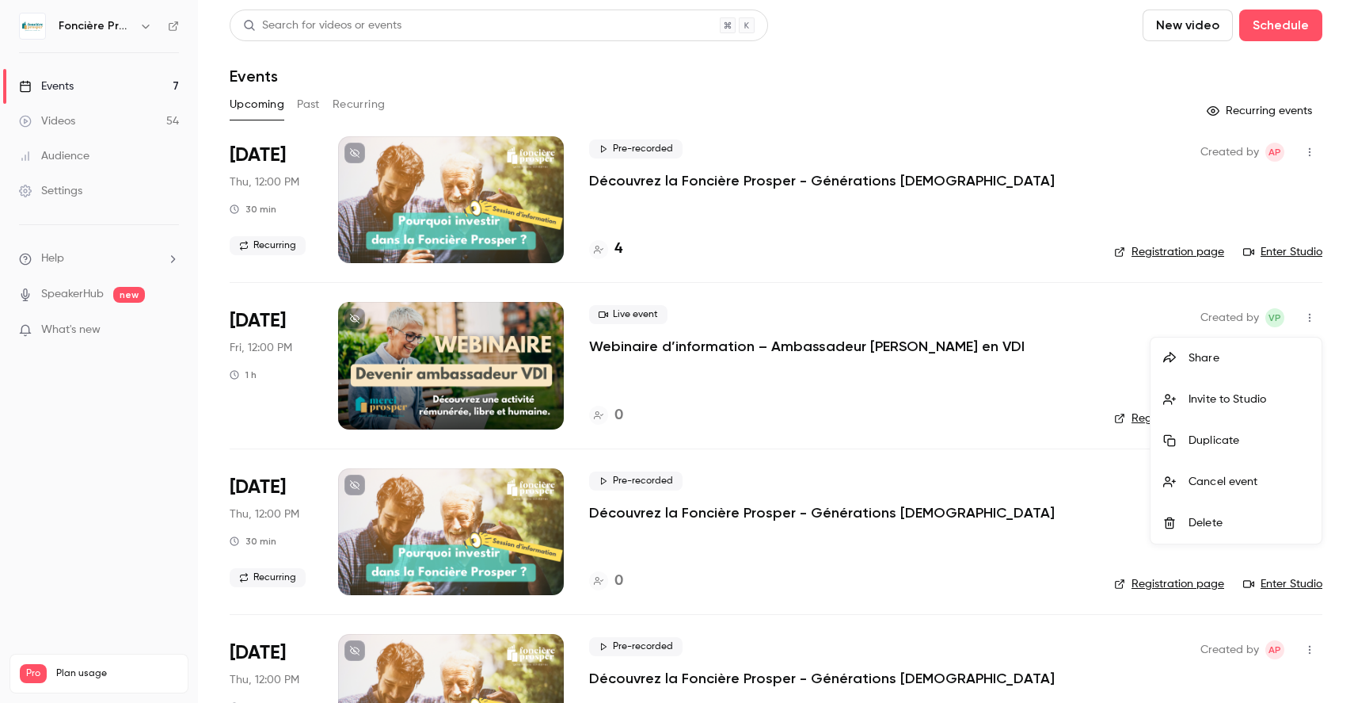
click at [632, 319] on div at bounding box center [677, 351] width 1354 height 703
click at [942, 342] on p "Webinaire d’information – Ambassadeur [PERSON_NAME] en VDI" at bounding box center [807, 346] width 436 height 19
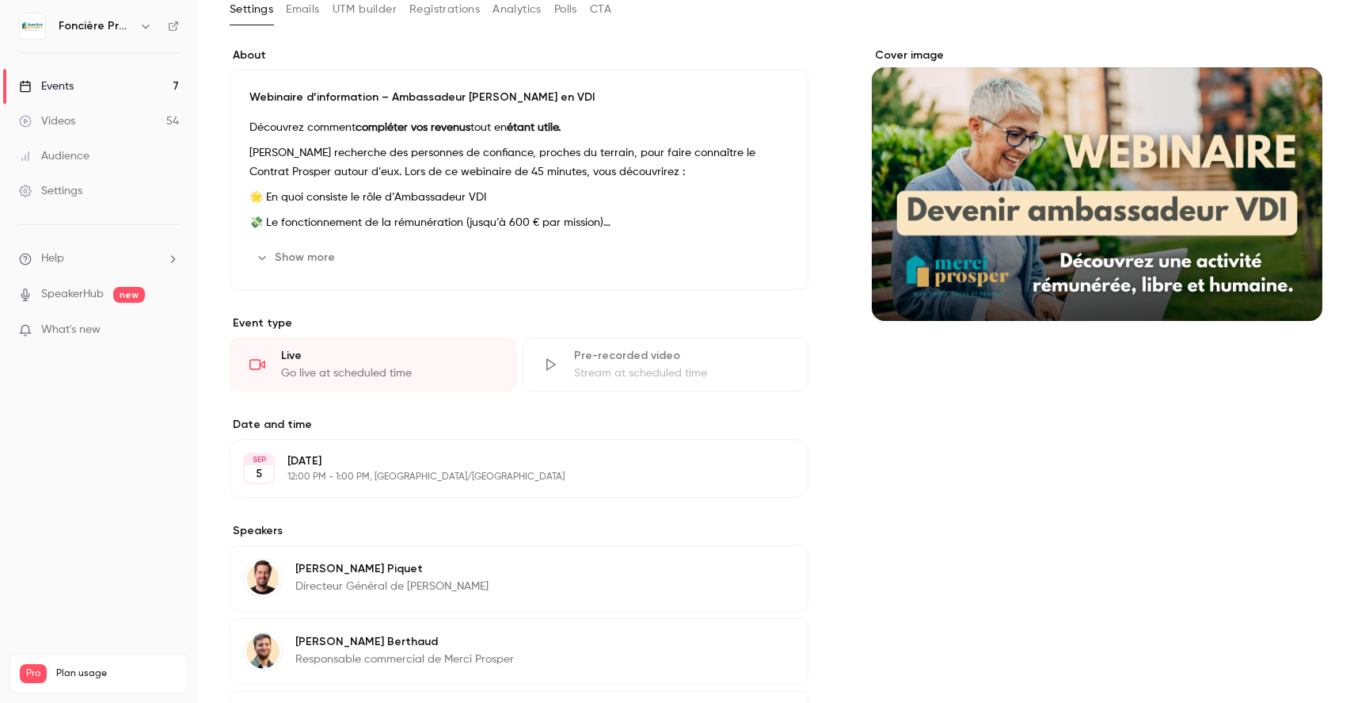
scroll to position [139, 0]
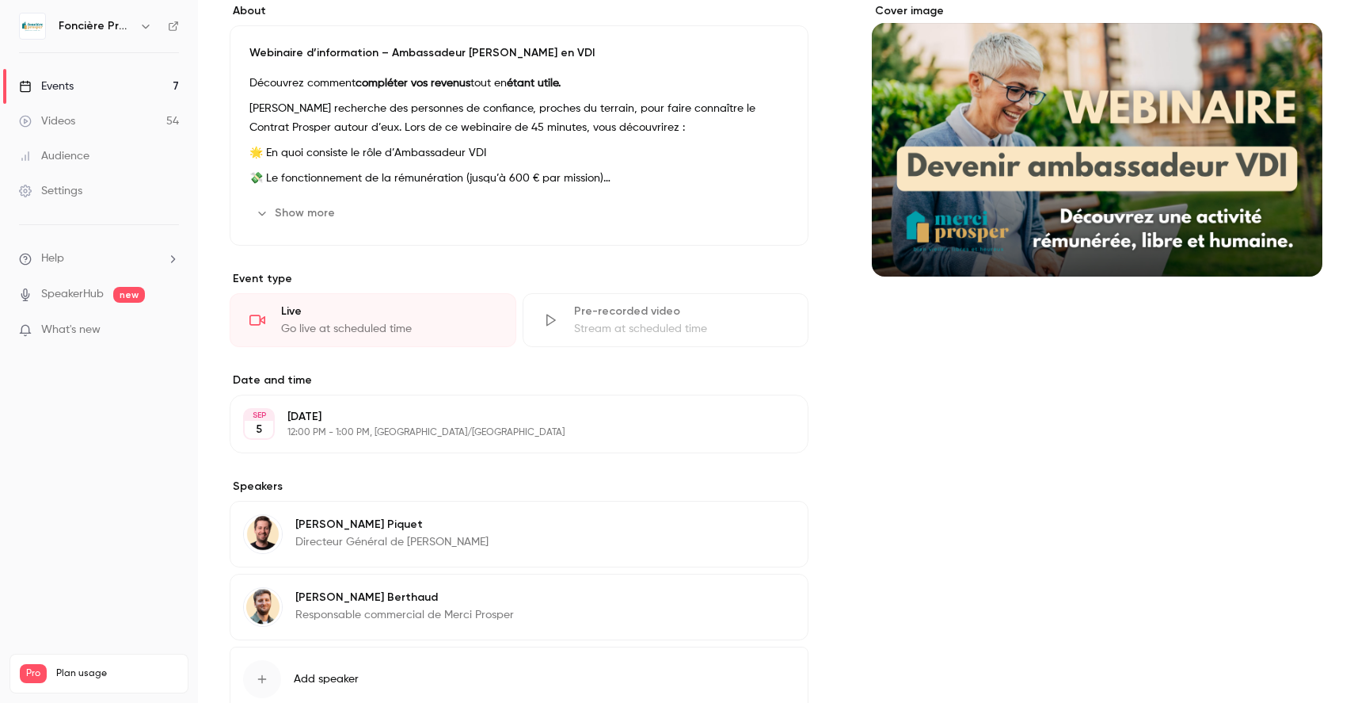
click at [653, 314] on div "Pre-recorded video" at bounding box center [681, 311] width 215 height 16
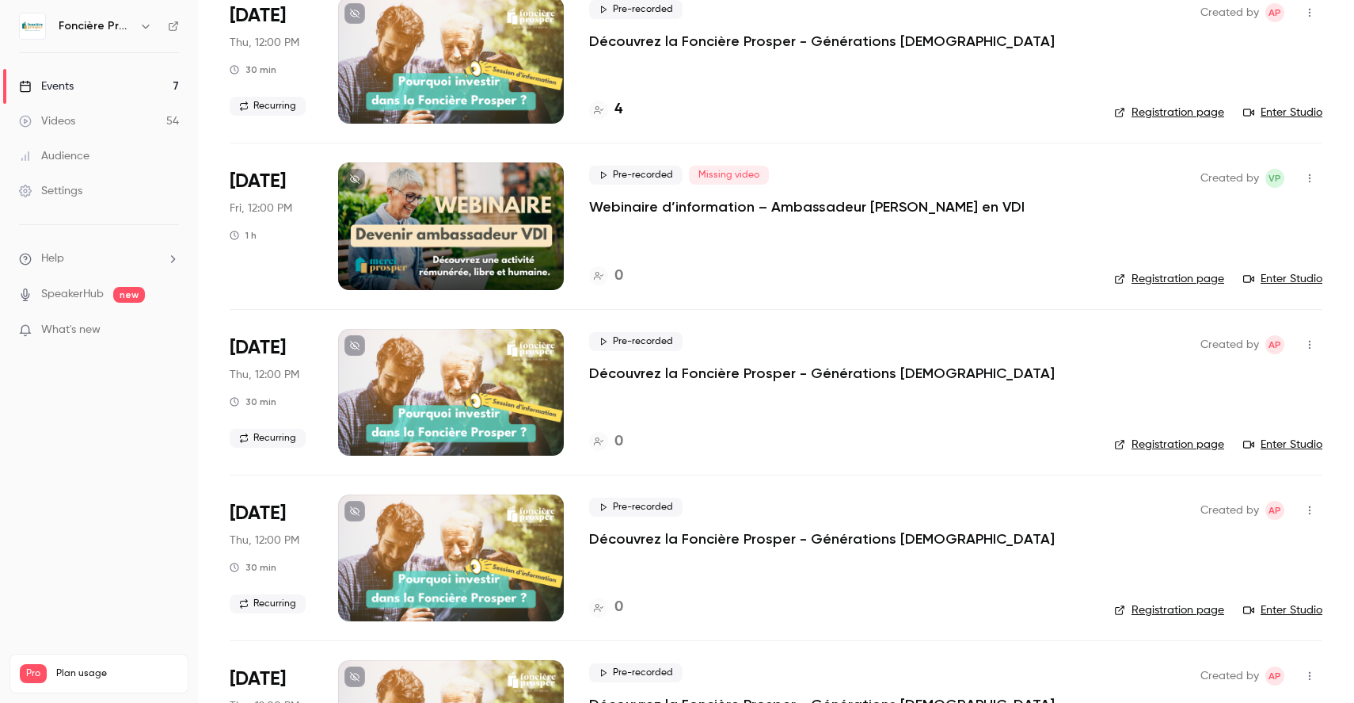
click at [1310, 174] on icon "button" at bounding box center [1310, 178] width 2 height 9
click at [1251, 385] on div "Delete" at bounding box center [1249, 383] width 120 height 16
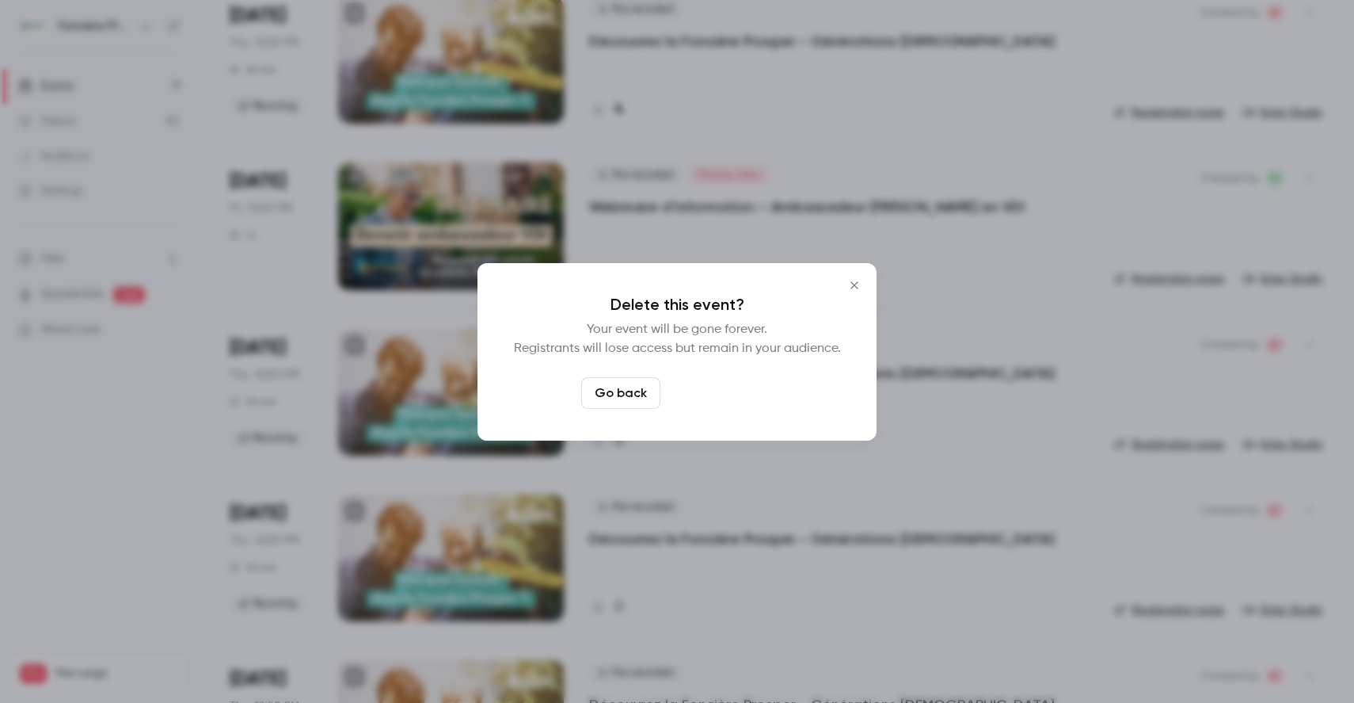
click at [752, 400] on button "Delete event" at bounding box center [720, 393] width 106 height 32
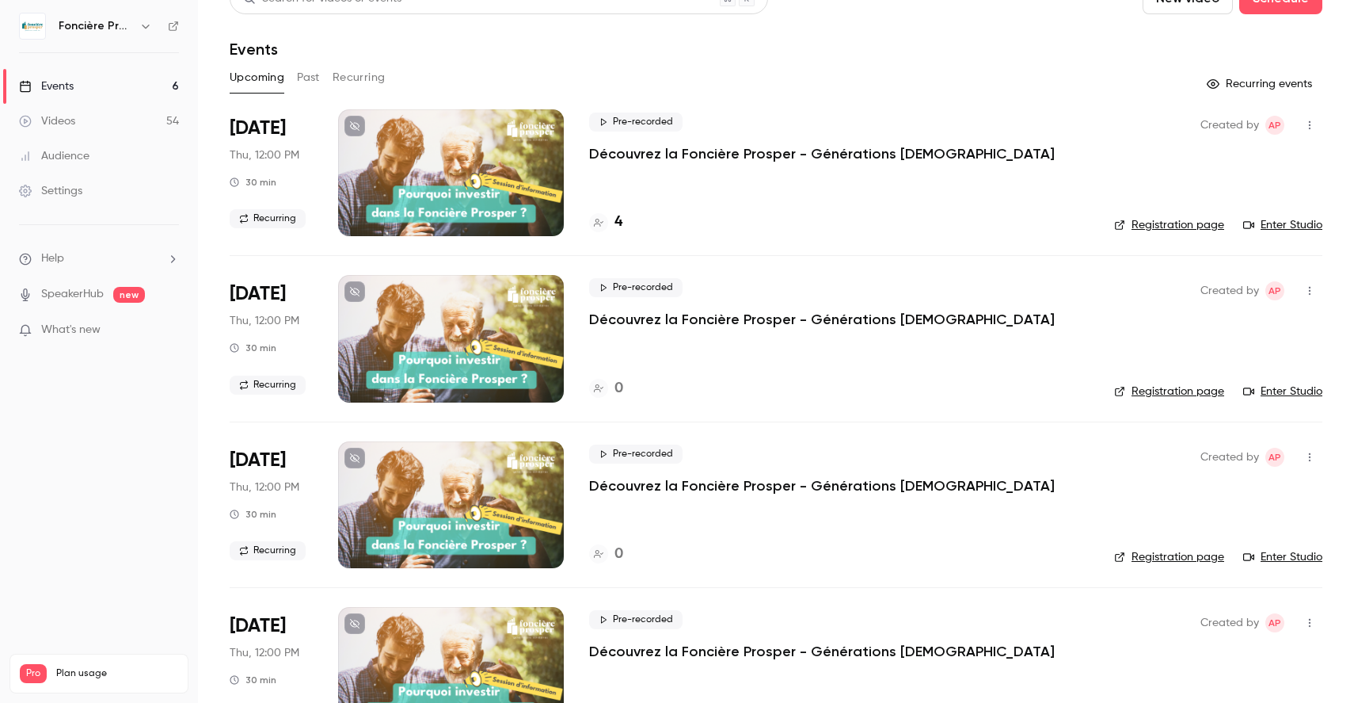
scroll to position [25, 0]
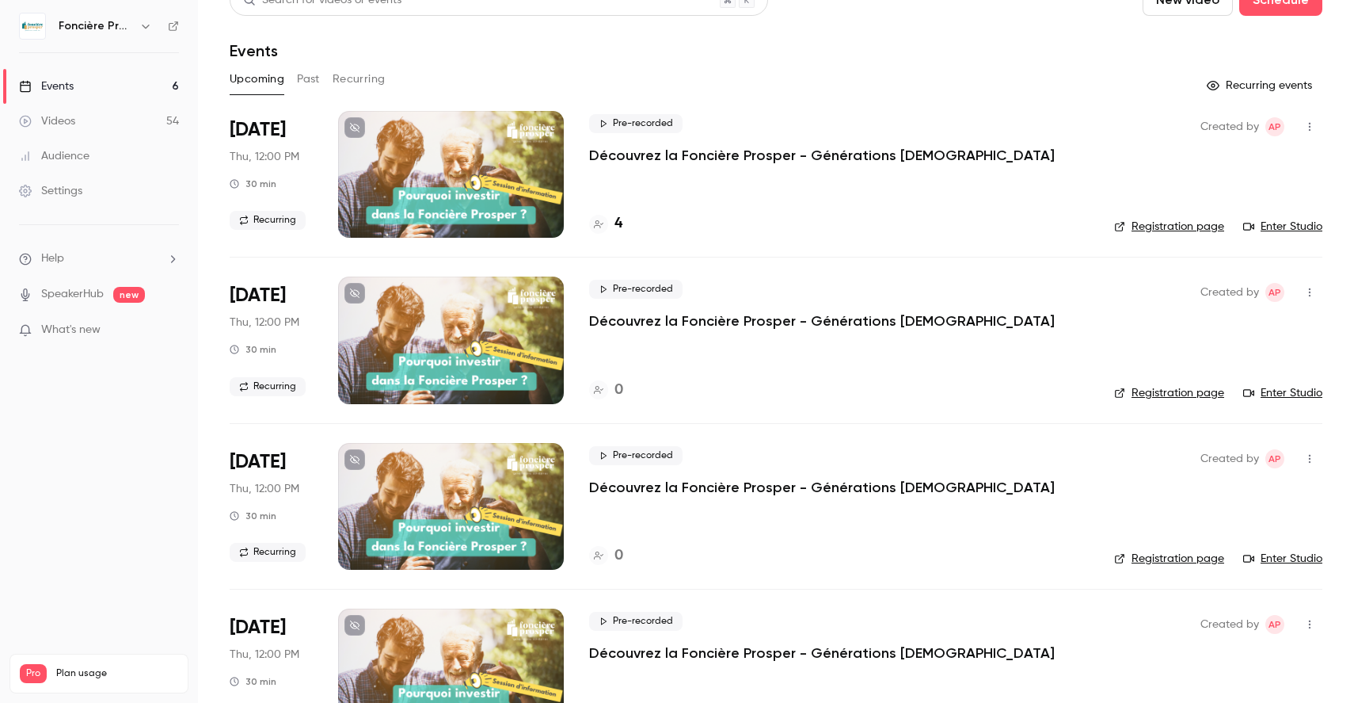
click at [310, 80] on button "Past" at bounding box center [308, 79] width 23 height 25
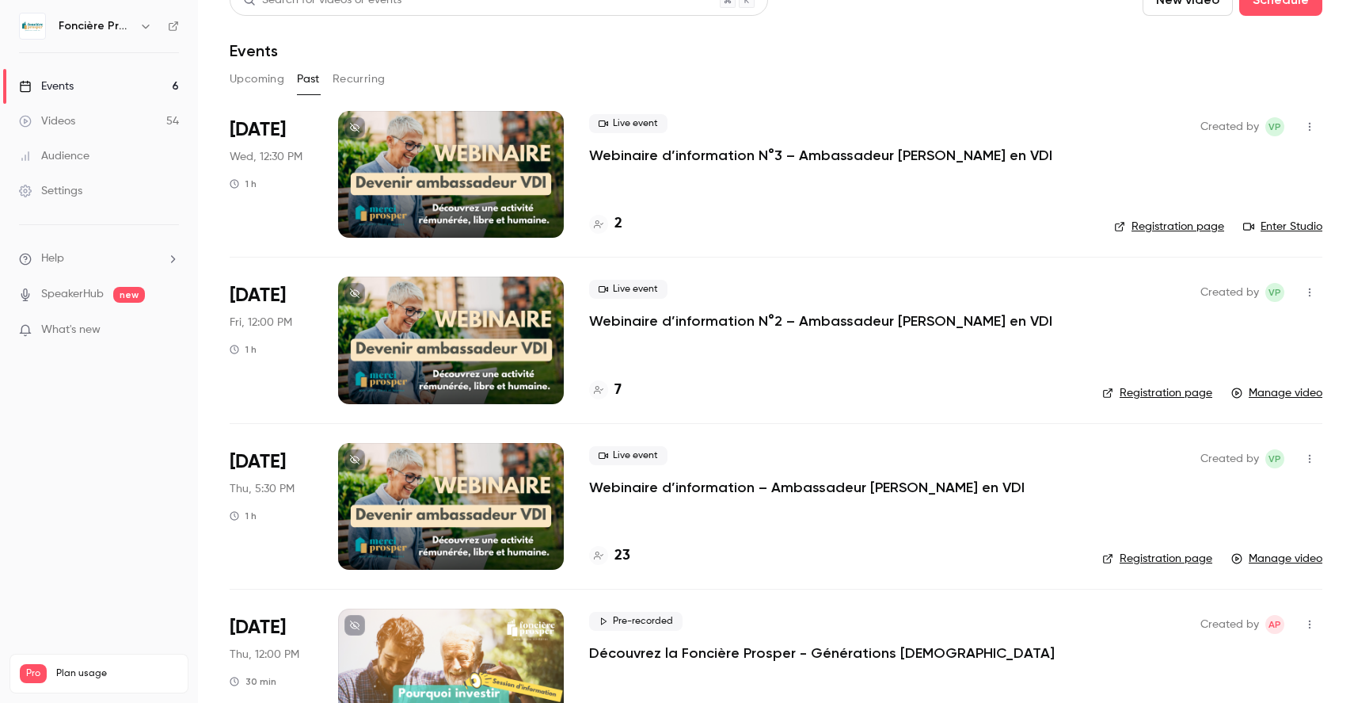
click at [523, 462] on div at bounding box center [451, 506] width 226 height 127
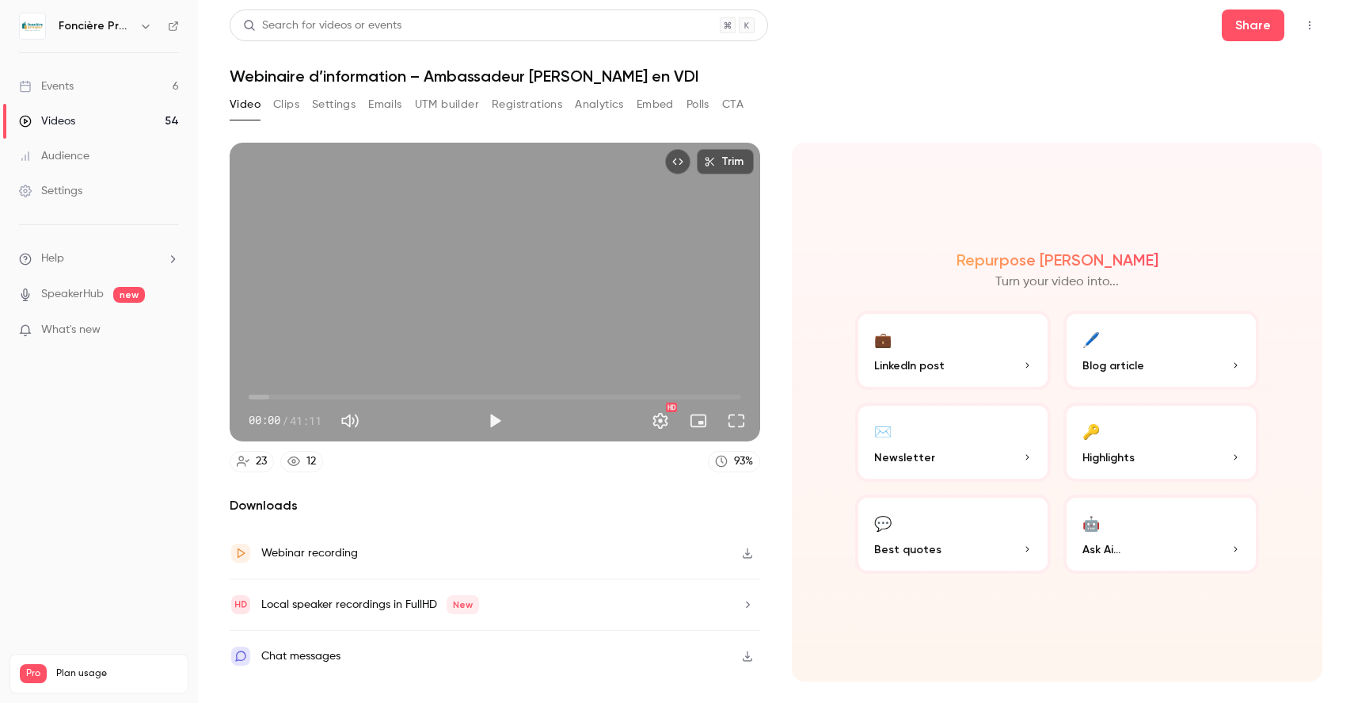
click at [653, 105] on button "Embed" at bounding box center [655, 104] width 37 height 25
